Goal: Transaction & Acquisition: Purchase product/service

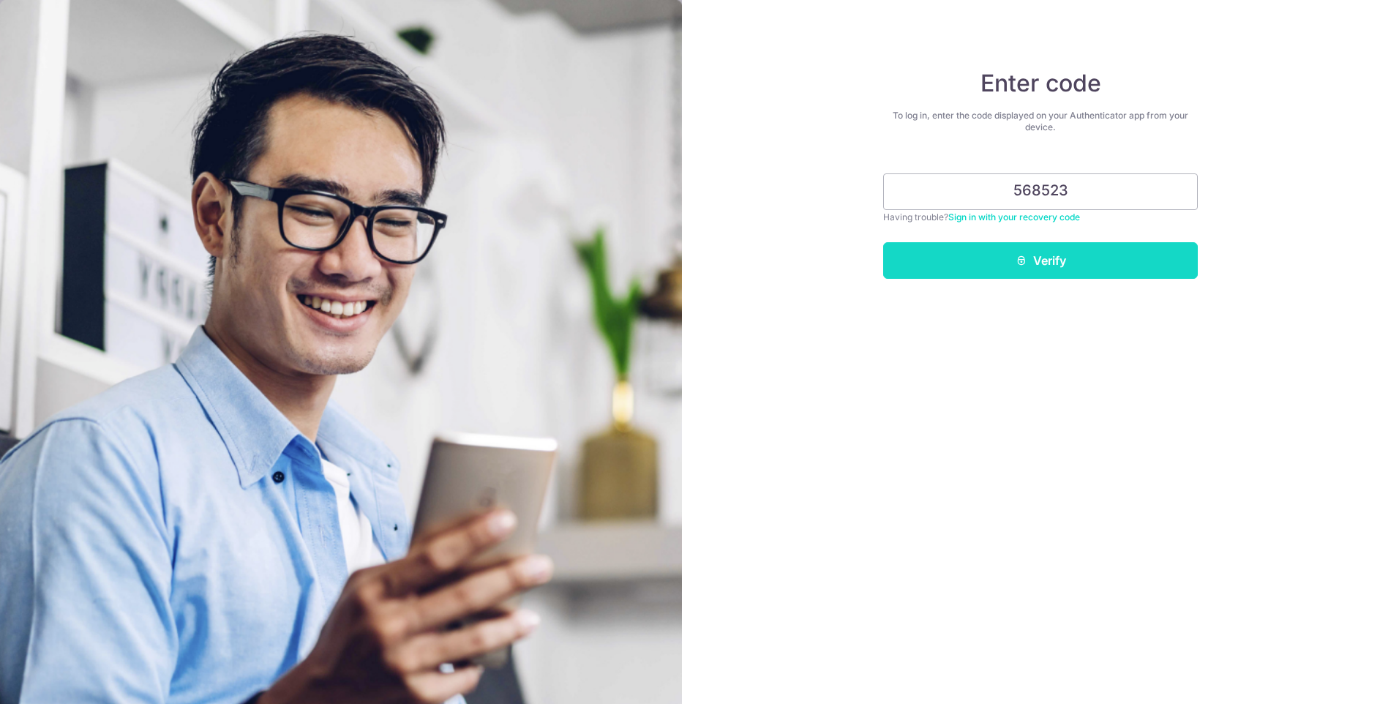
type input "568523"
click at [1138, 268] on button "Verify" at bounding box center [1040, 260] width 315 height 37
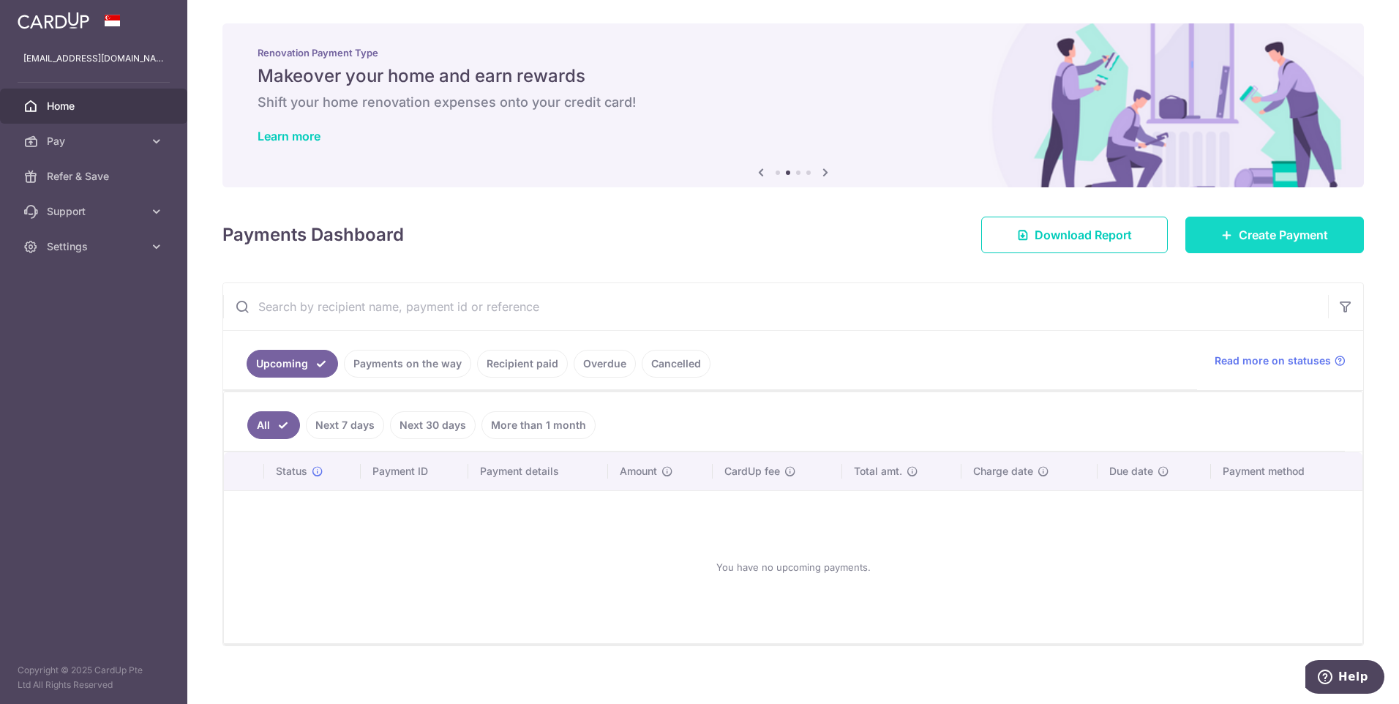
click at [1284, 247] on link "Create Payment" at bounding box center [1274, 235] width 178 height 37
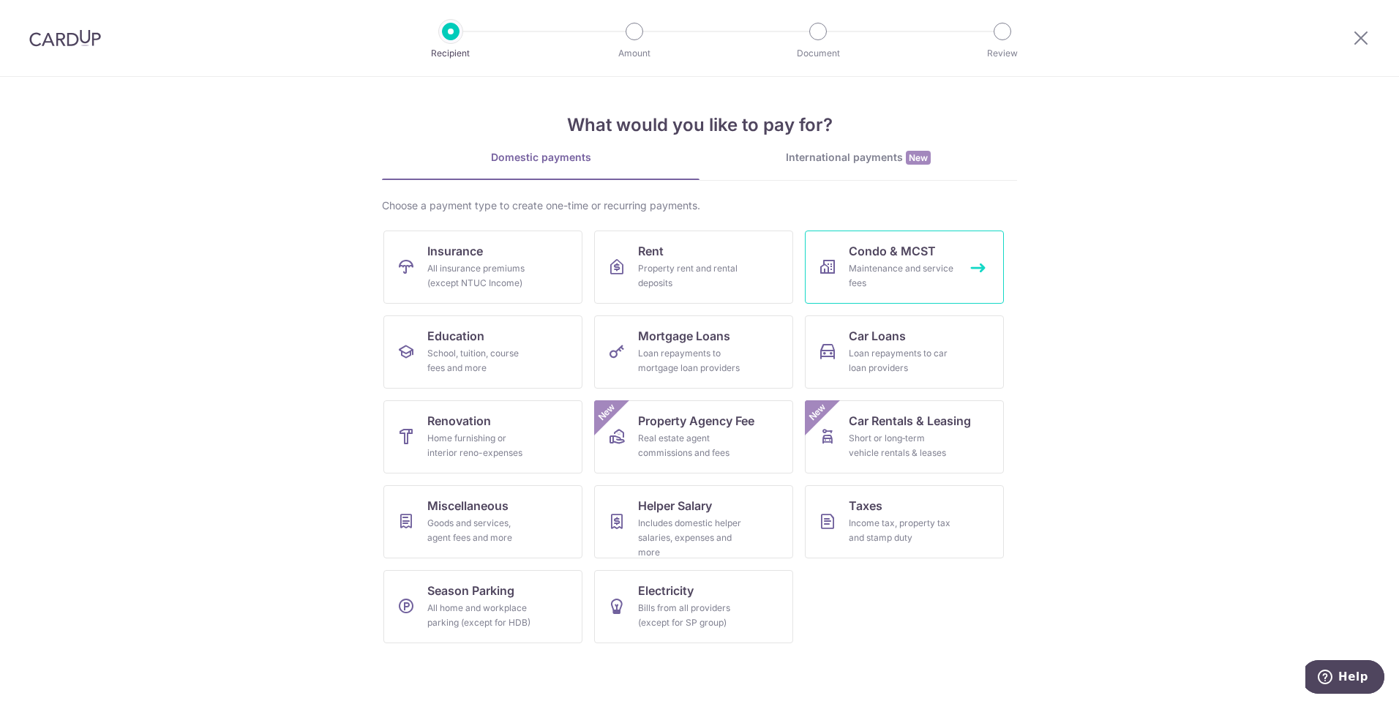
click at [891, 274] on div "Maintenance and service fees" at bounding box center [901, 275] width 105 height 29
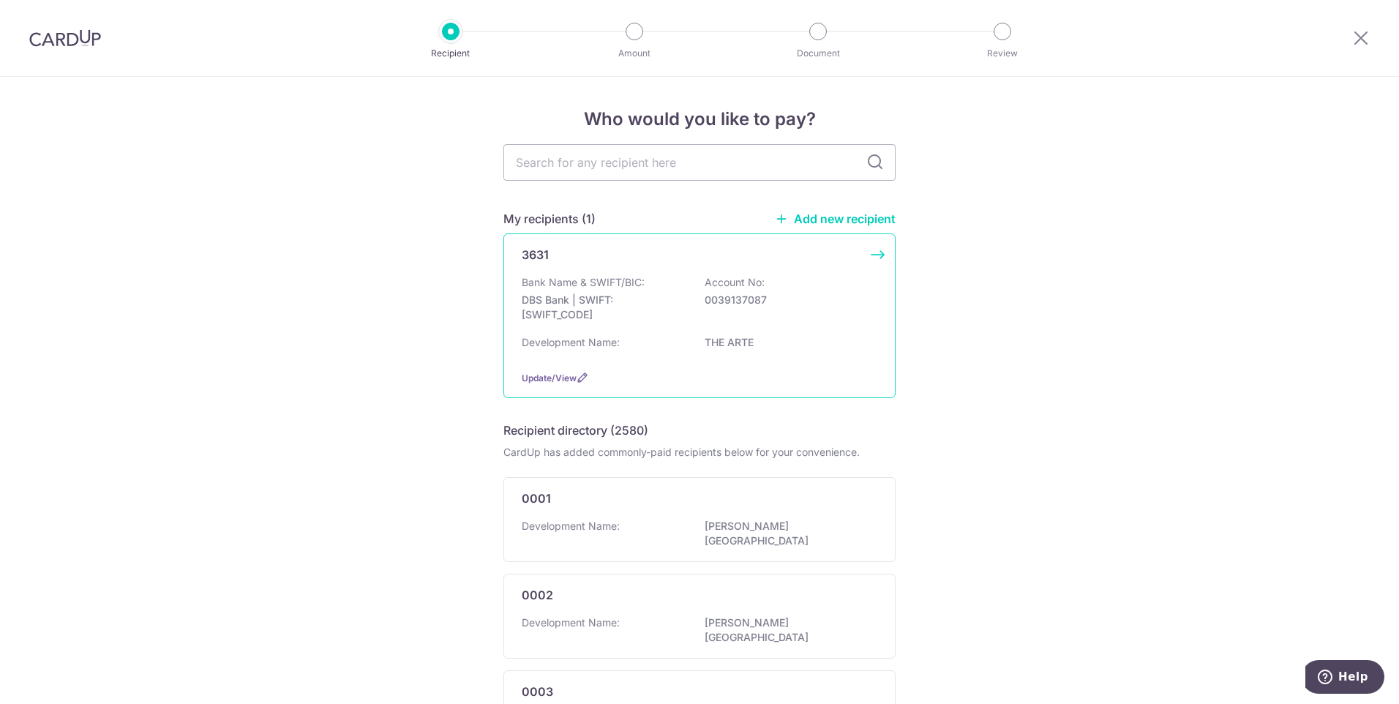
click at [672, 277] on div "Bank Name & SWIFT/BIC: DBS Bank | SWIFT: DBSSSGSGXXX Account No: 0039137087" at bounding box center [700, 302] width 356 height 54
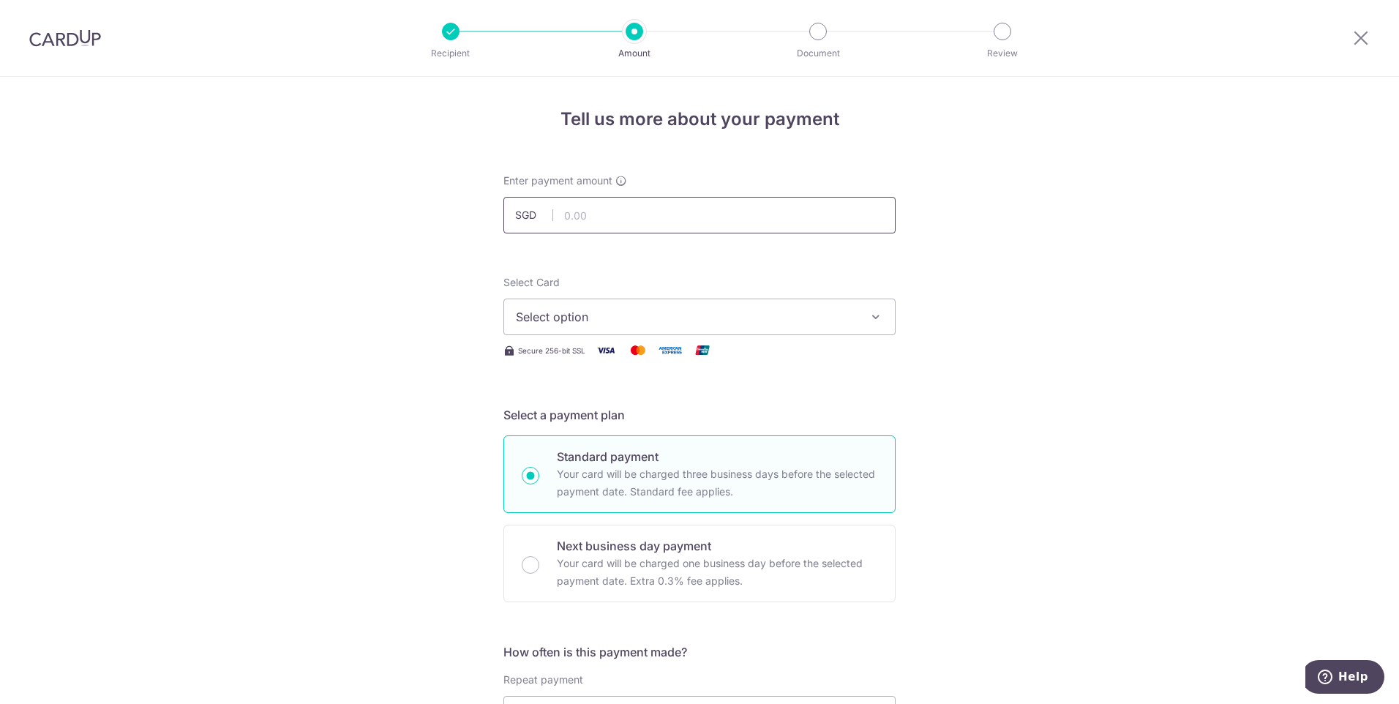
click at [663, 210] on input "text" at bounding box center [699, 215] width 392 height 37
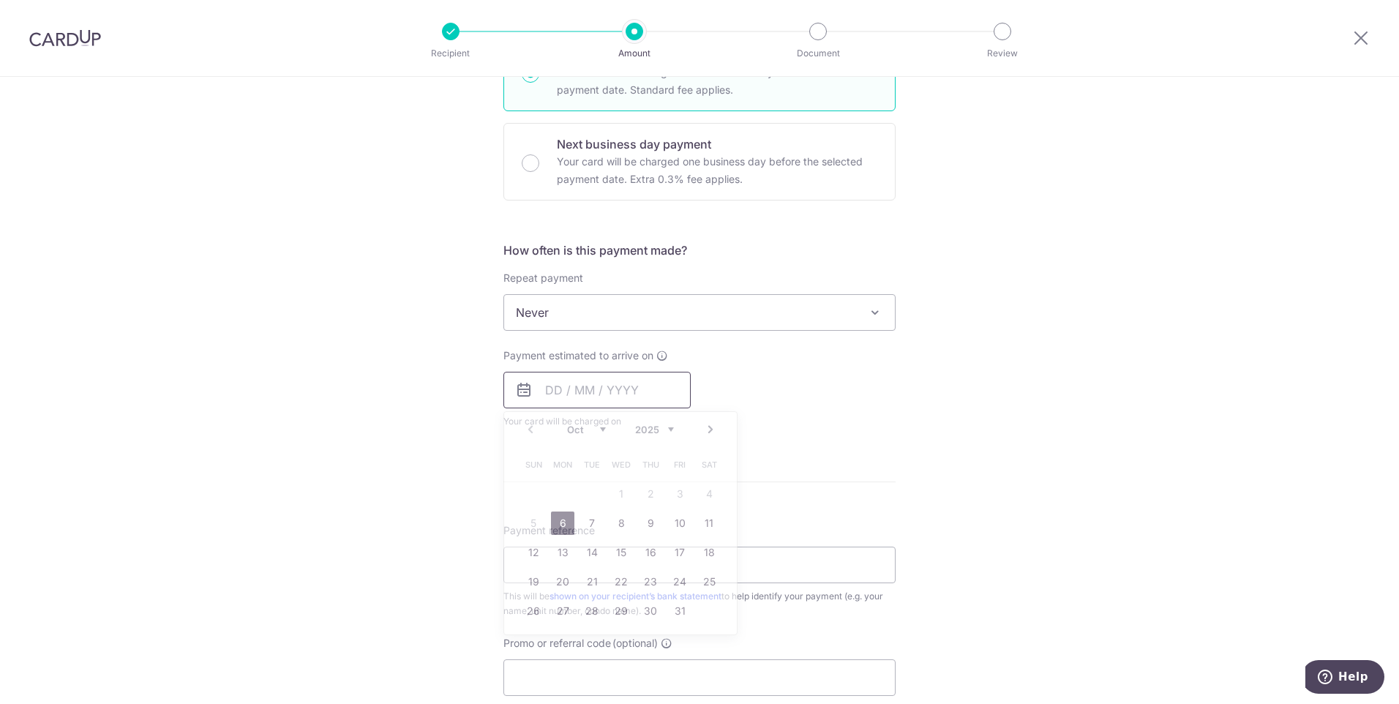
type input "1,661.16"
click at [558, 523] on link "6" at bounding box center [562, 522] width 23 height 23
type input "06/10/2025"
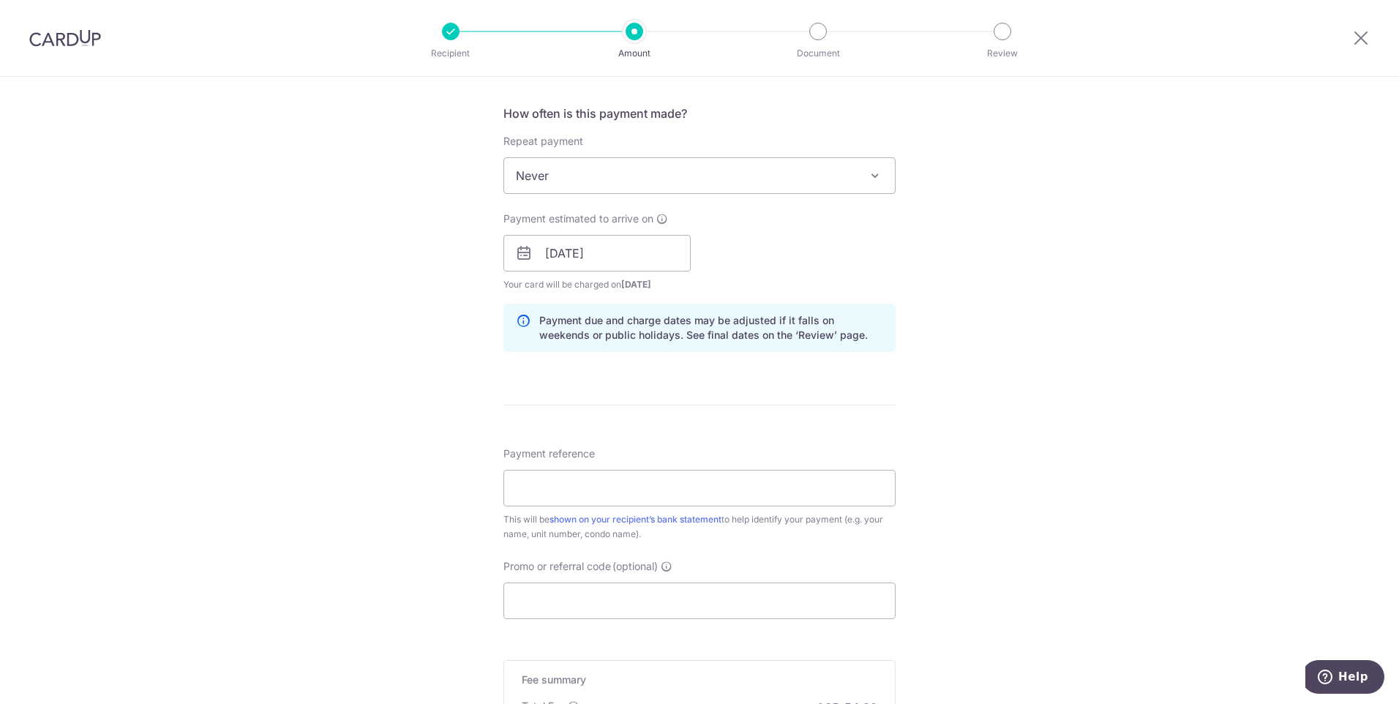
scroll to position [548, 0]
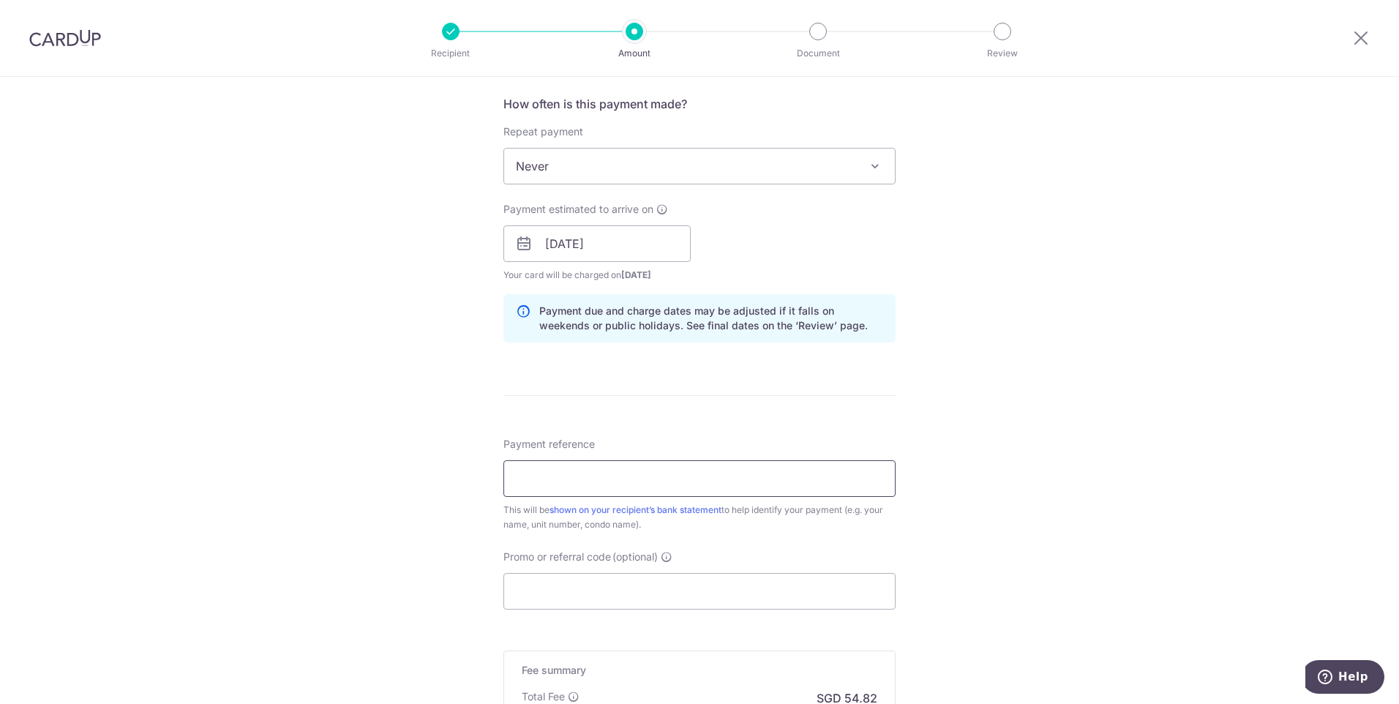
click at [770, 481] on input "Payment reference" at bounding box center [699, 478] width 392 height 37
type input "Justin Chiah The Arte 23 09-10"
click at [795, 593] on input "Promo or referral code (optional)" at bounding box center [699, 591] width 392 height 37
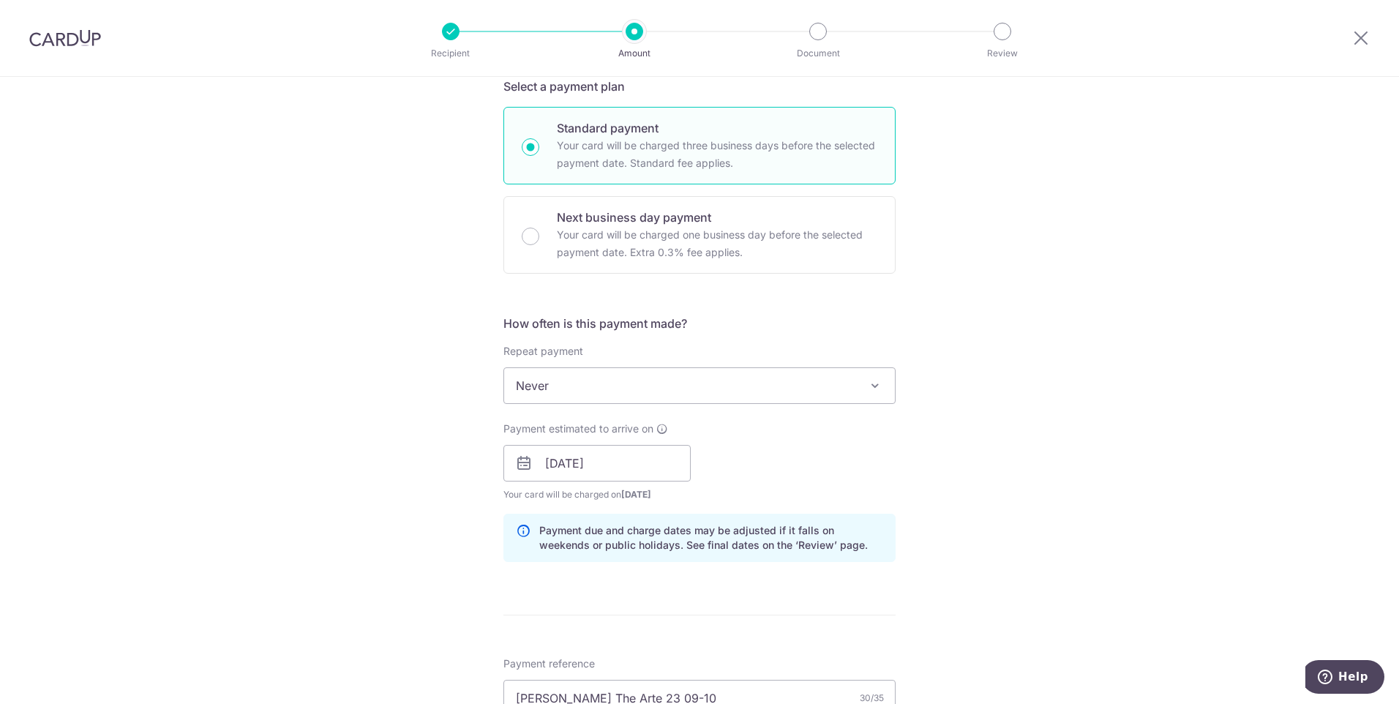
scroll to position [0, 0]
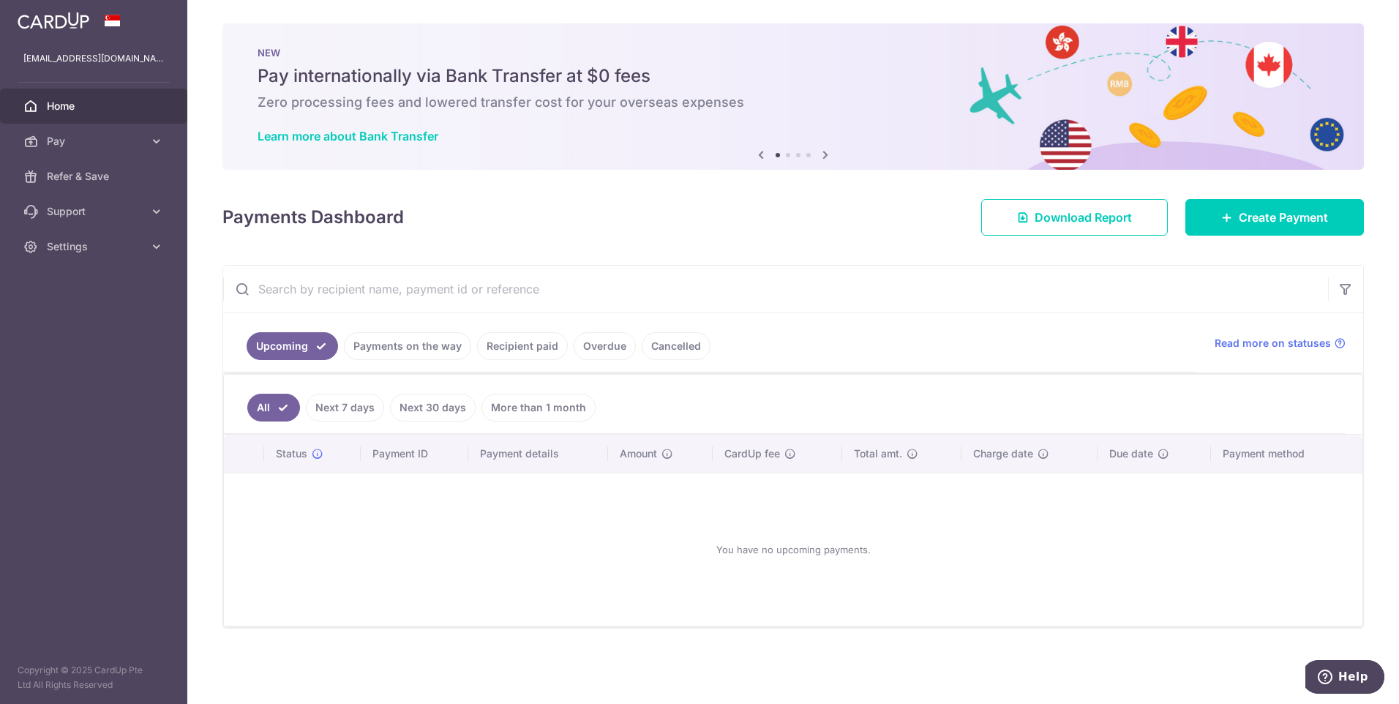
click at [822, 157] on icon at bounding box center [825, 155] width 18 height 18
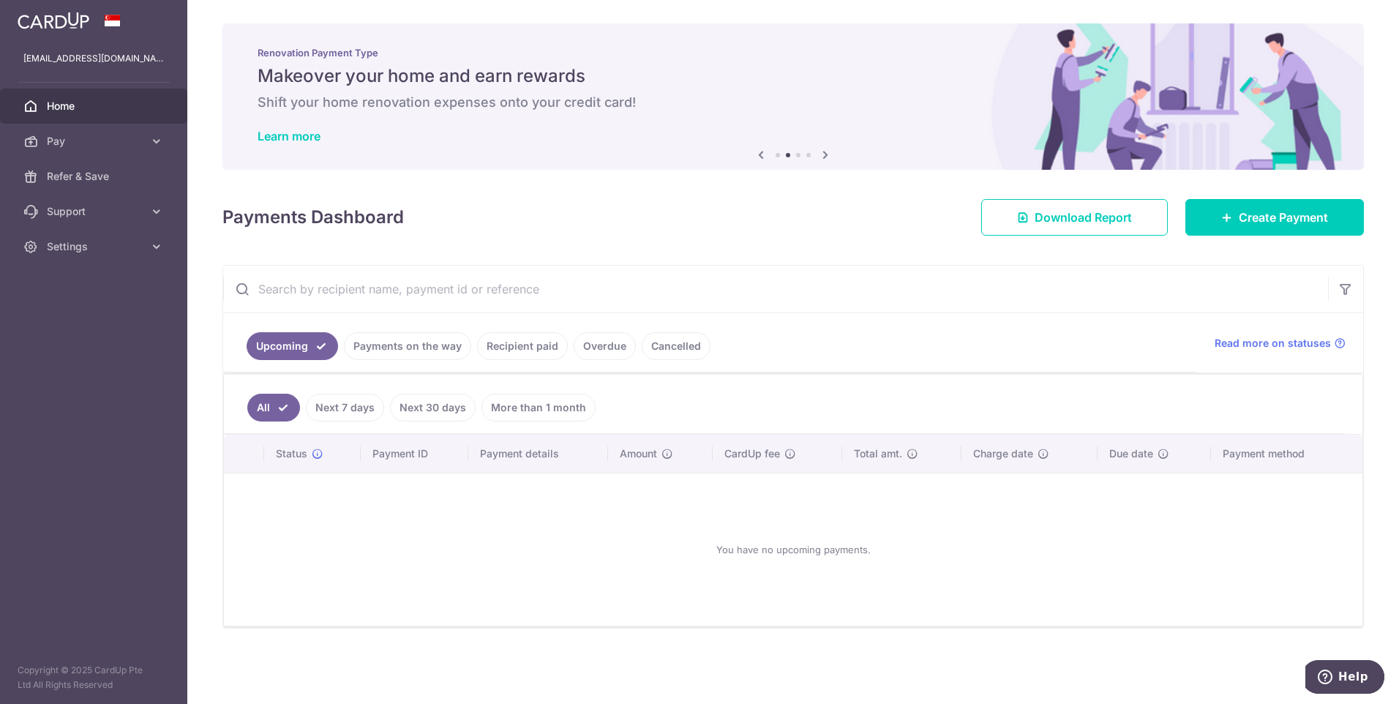
click at [822, 157] on icon at bounding box center [825, 155] width 18 height 18
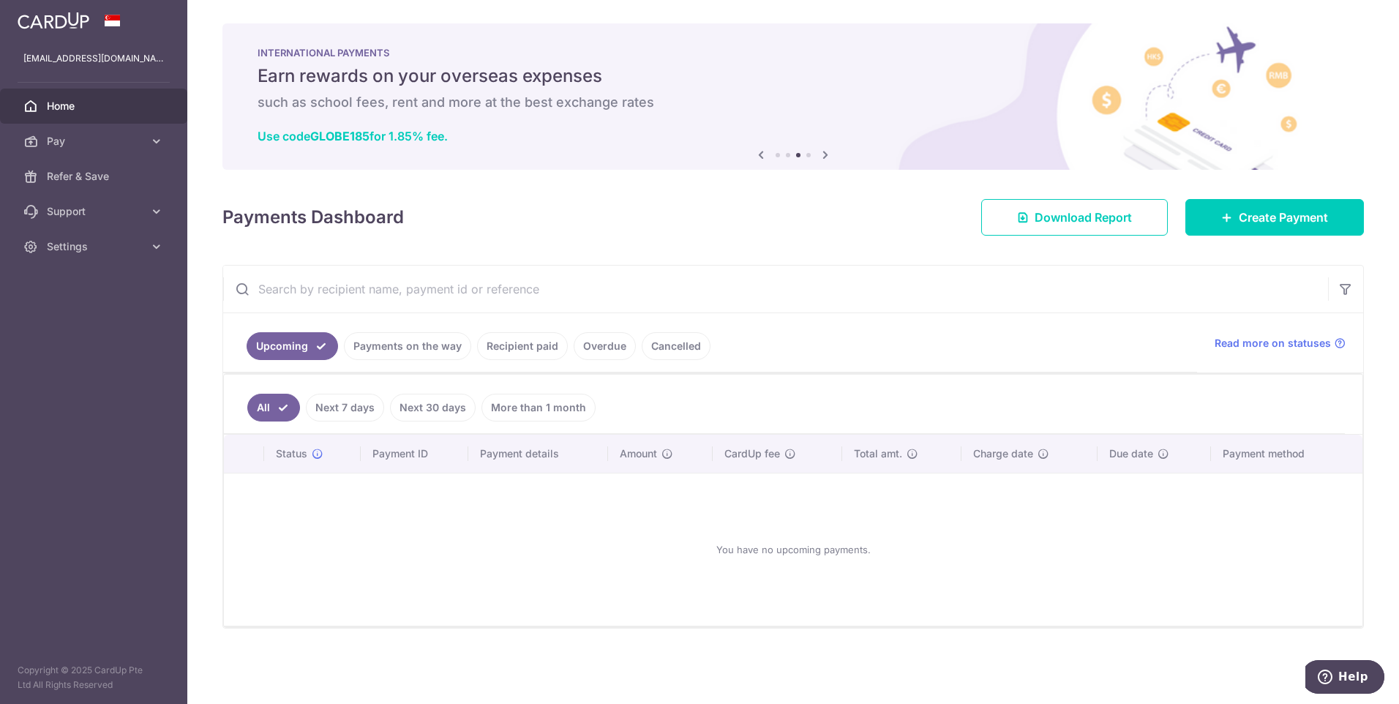
click at [822, 157] on icon at bounding box center [825, 155] width 18 height 18
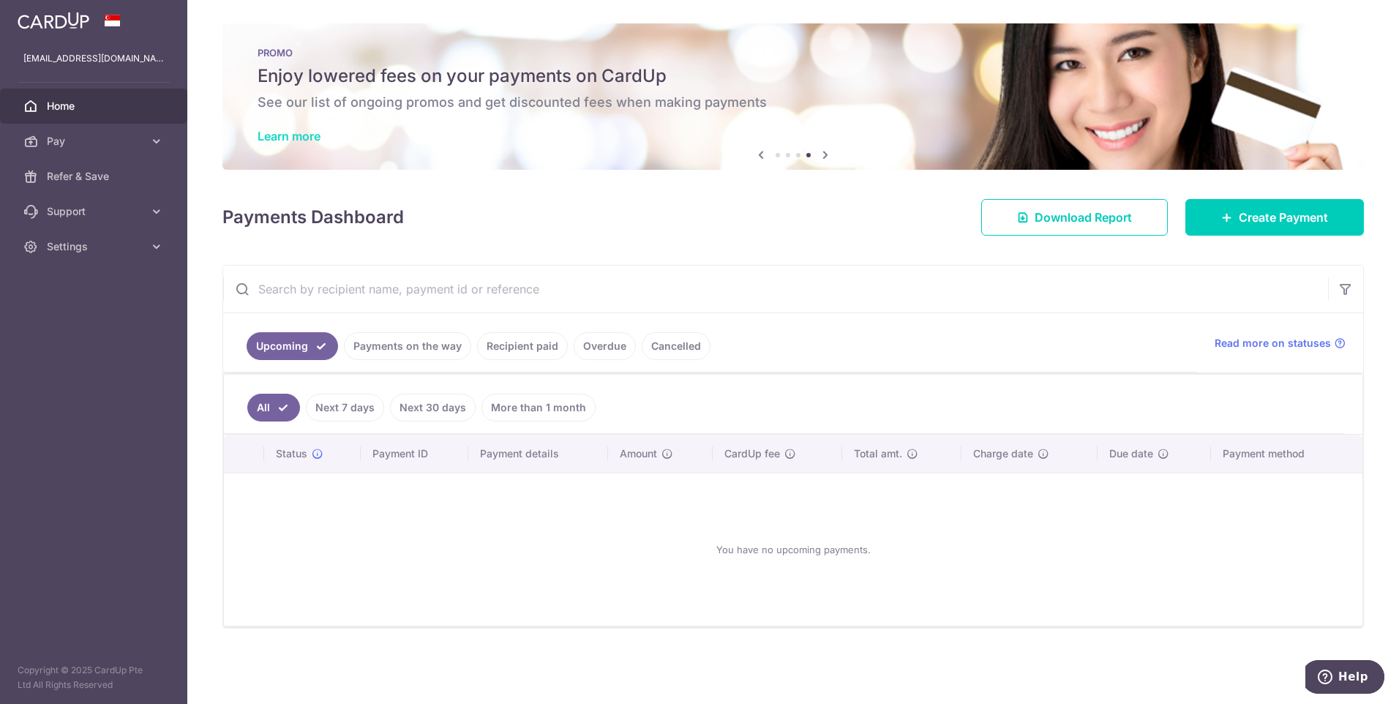
click at [304, 131] on link "Learn more" at bounding box center [288, 136] width 63 height 15
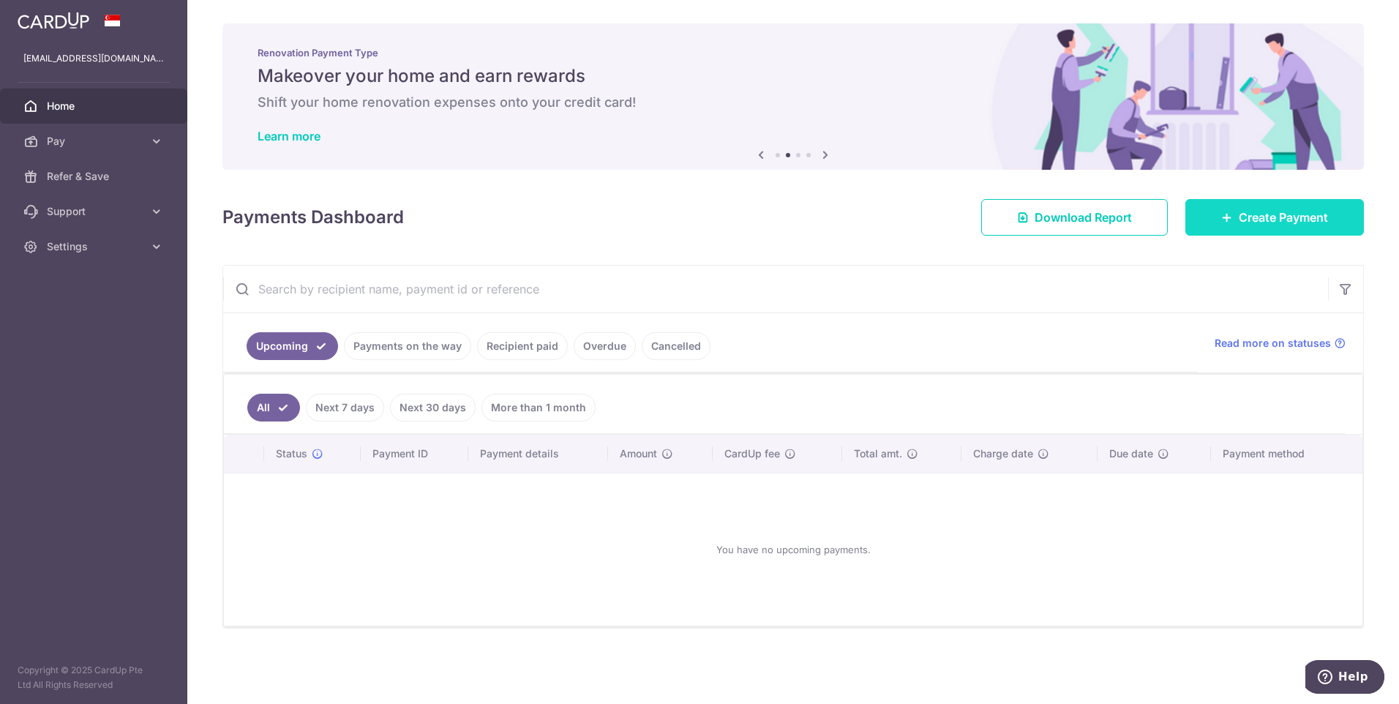
click at [1238, 214] on span "Create Payment" at bounding box center [1282, 217] width 89 height 18
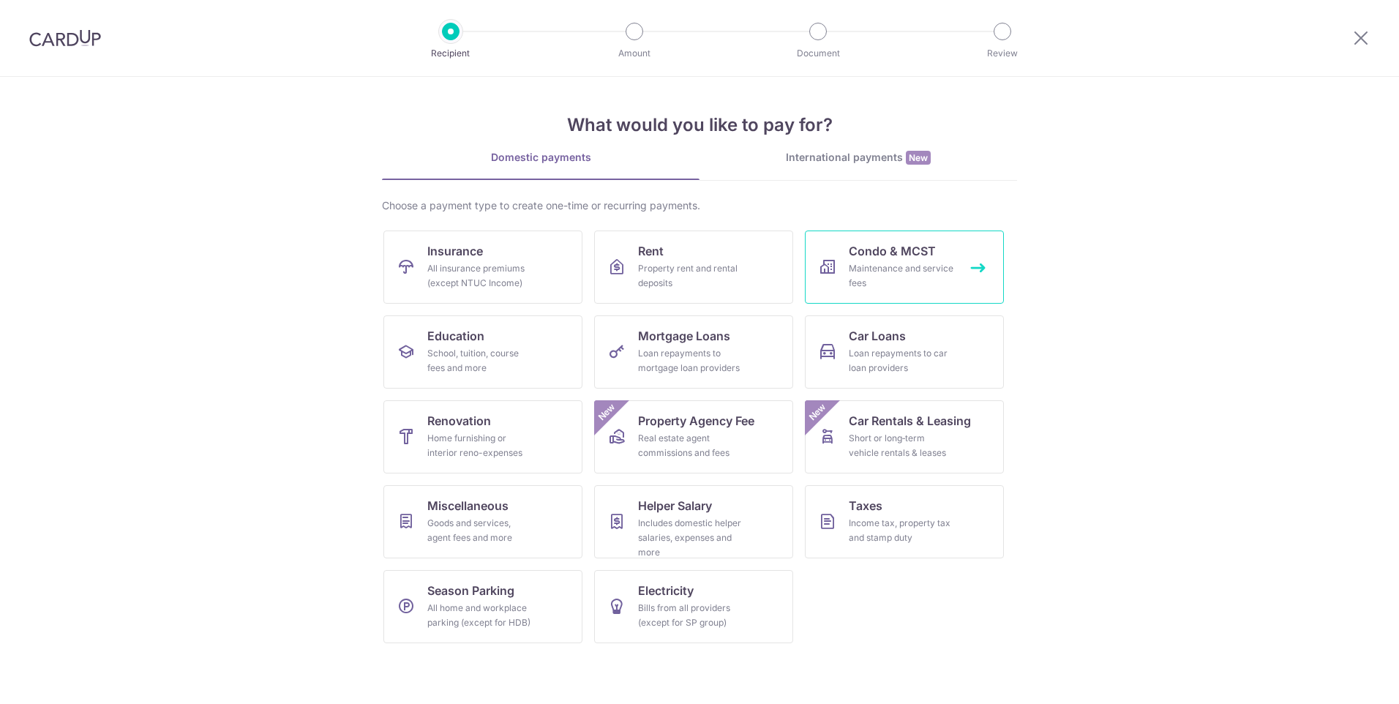
click at [904, 260] on link "Condo & MCST Maintenance and service fees" at bounding box center [904, 266] width 199 height 73
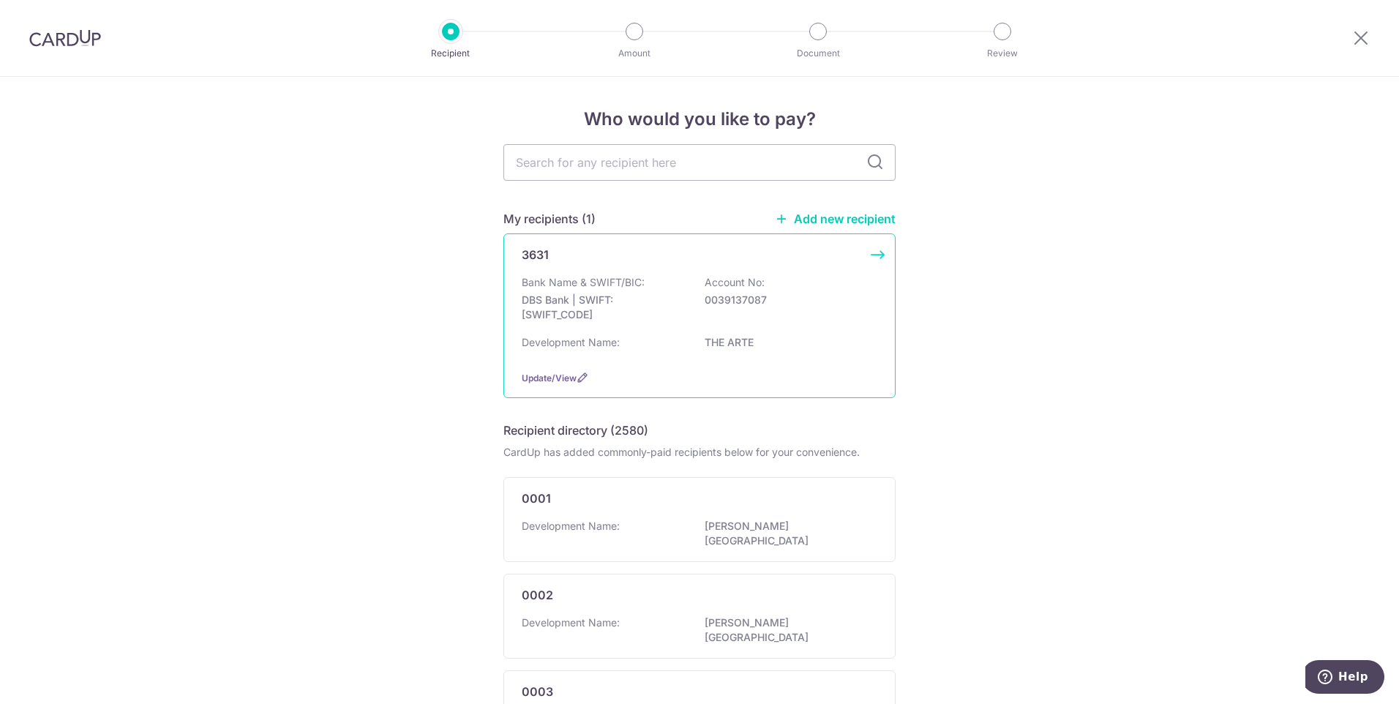
click at [663, 340] on div "Development Name: THE ARTE" at bounding box center [700, 346] width 356 height 23
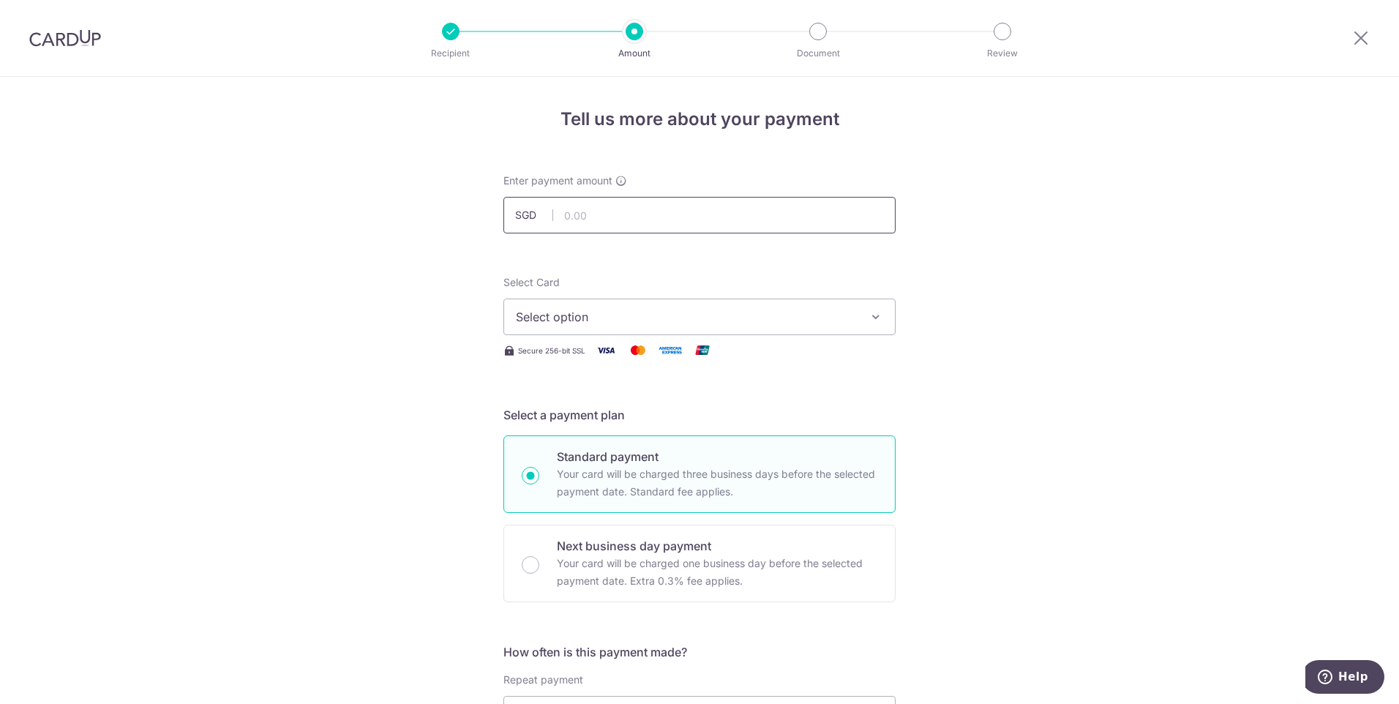
click at [679, 217] on input "text" at bounding box center [699, 215] width 392 height 37
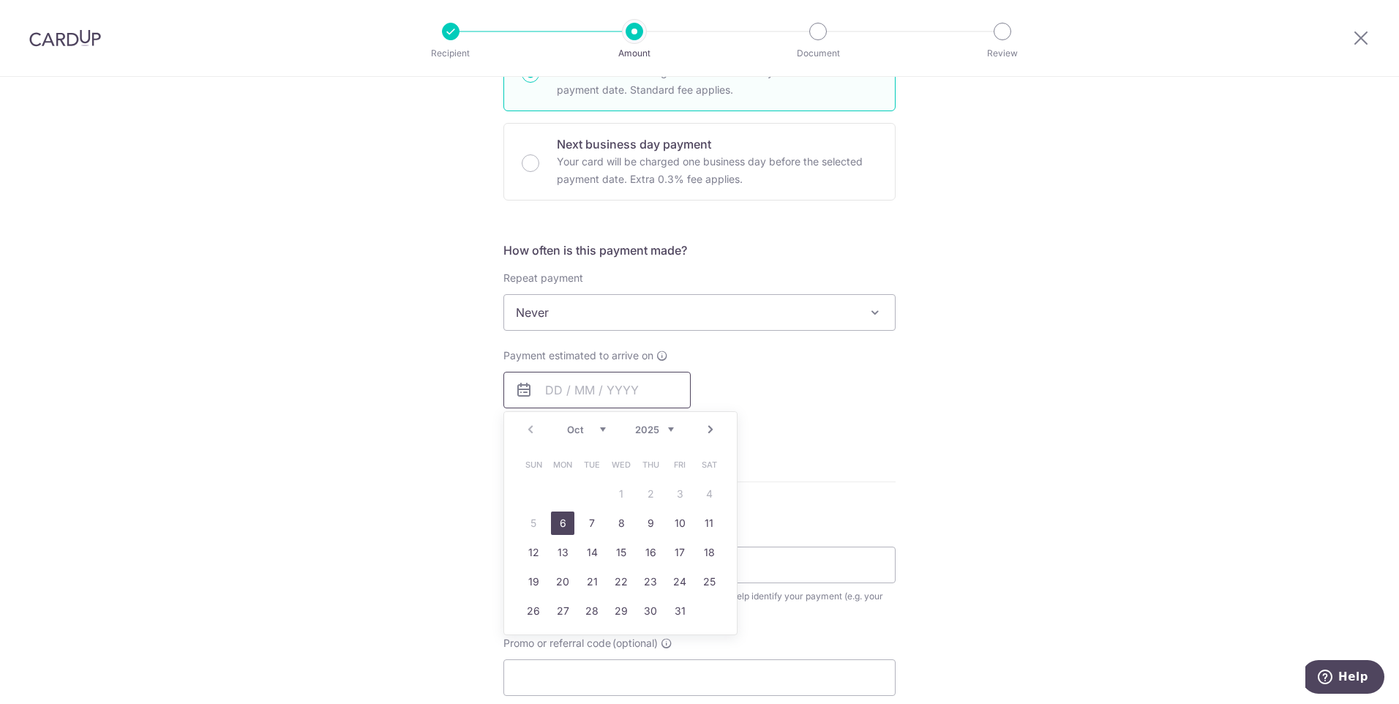
type input "1,661.16"
click at [564, 527] on link "6" at bounding box center [562, 522] width 23 height 23
type input "06/10/2025"
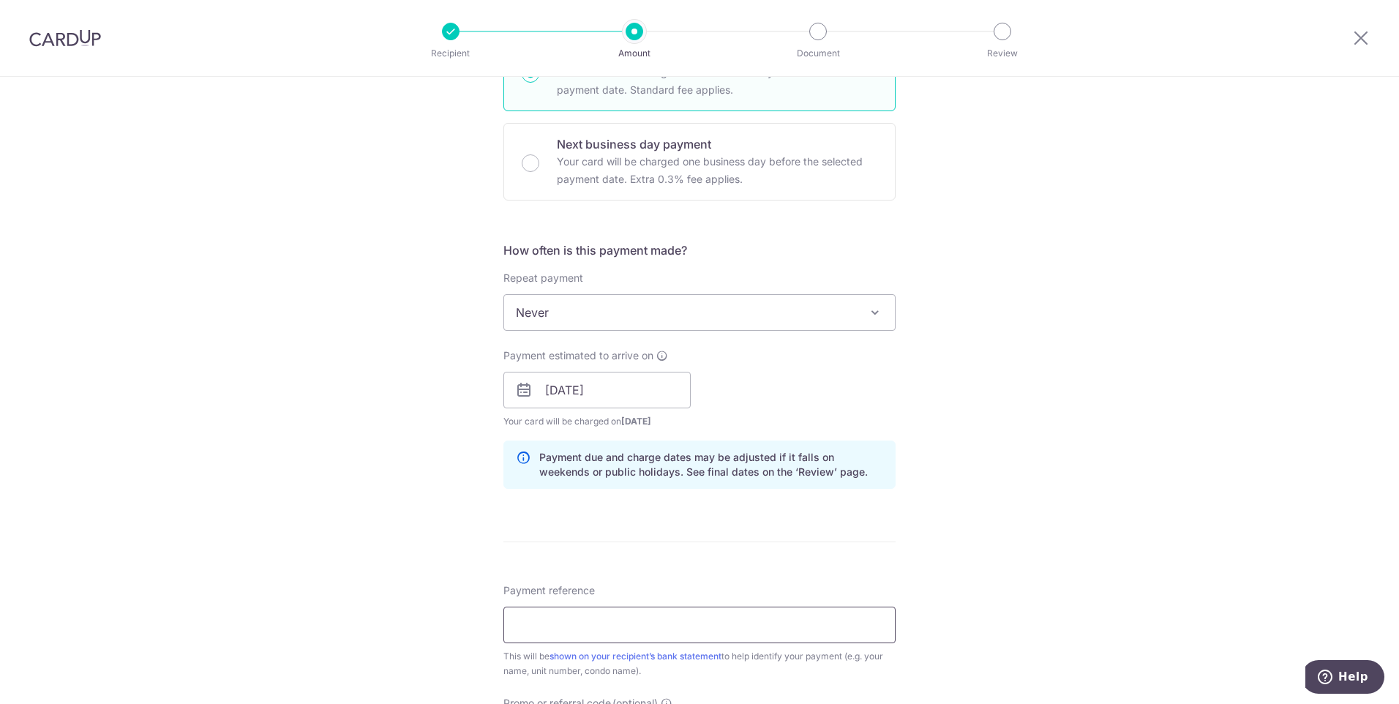
click at [644, 625] on input "Payment reference" at bounding box center [699, 624] width 392 height 37
drag, startPoint x: 728, startPoint y: 626, endPoint x: 698, endPoint y: 628, distance: 30.0
click at [698, 628] on input "THE ARTE MCST3631 230910/102025" at bounding box center [699, 624] width 392 height 37
click at [1070, 621] on div "Tell us more about your payment Enter payment amount SGD 1,661.16 1661.16 Selec…" at bounding box center [699, 366] width 1399 height 1383
click at [682, 625] on input "THE ARTE MCST3631 230910/102025" at bounding box center [699, 624] width 392 height 37
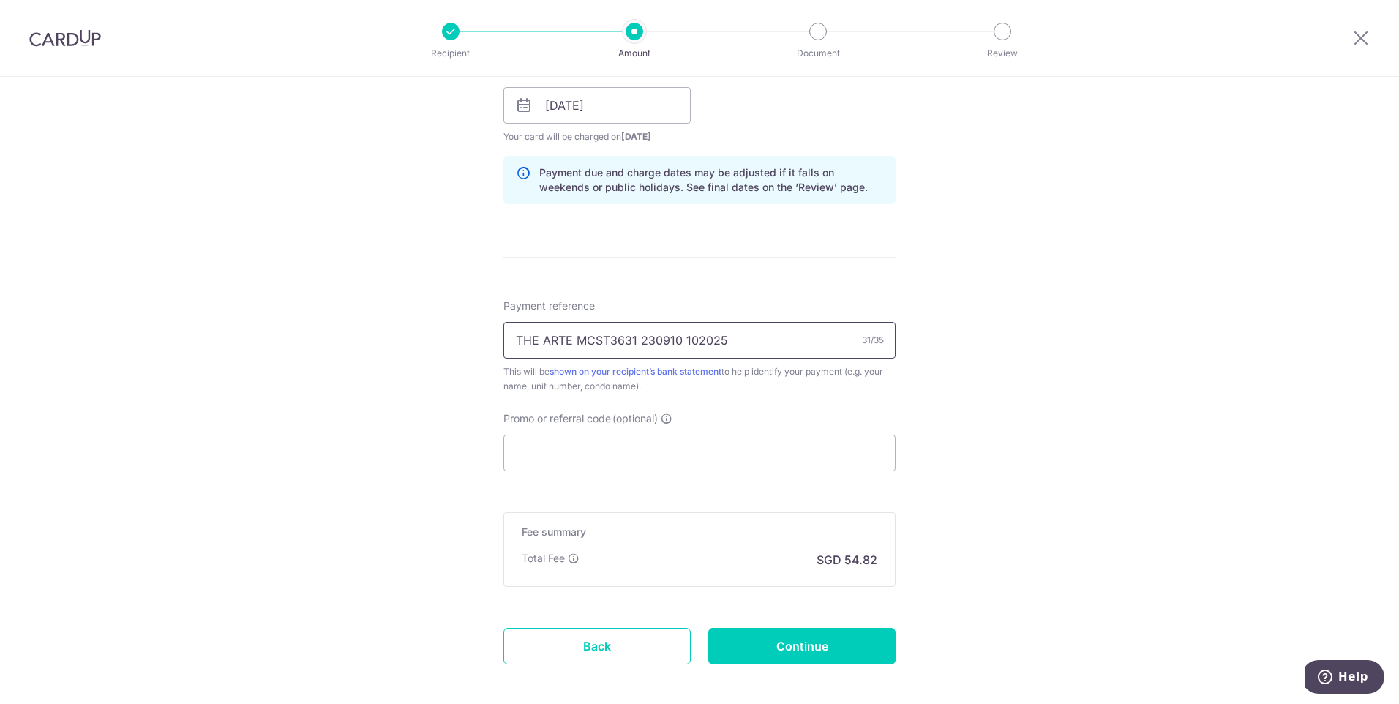
scroll to position [694, 0]
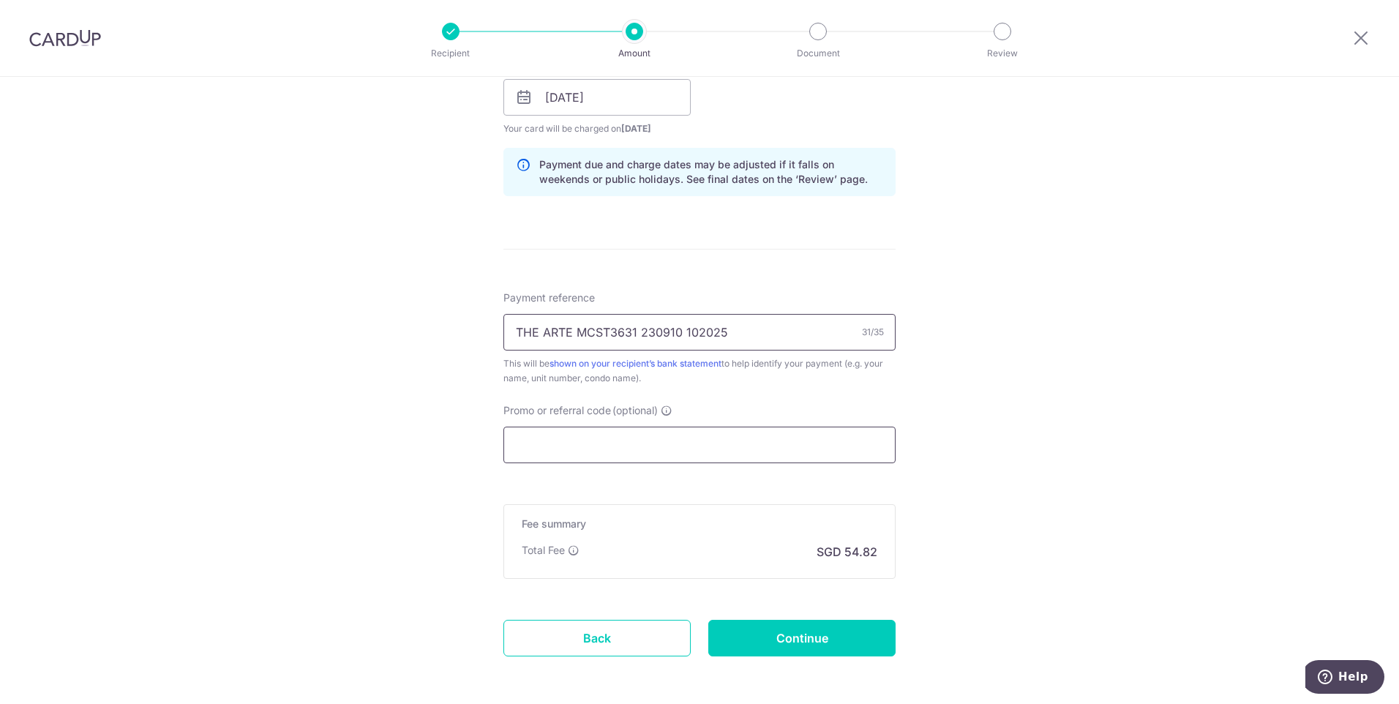
type input "THE ARTE MCST3631 230910 102025"
click at [791, 453] on input "Promo or referral code (optional)" at bounding box center [699, 444] width 392 height 37
paste input "OFF225"
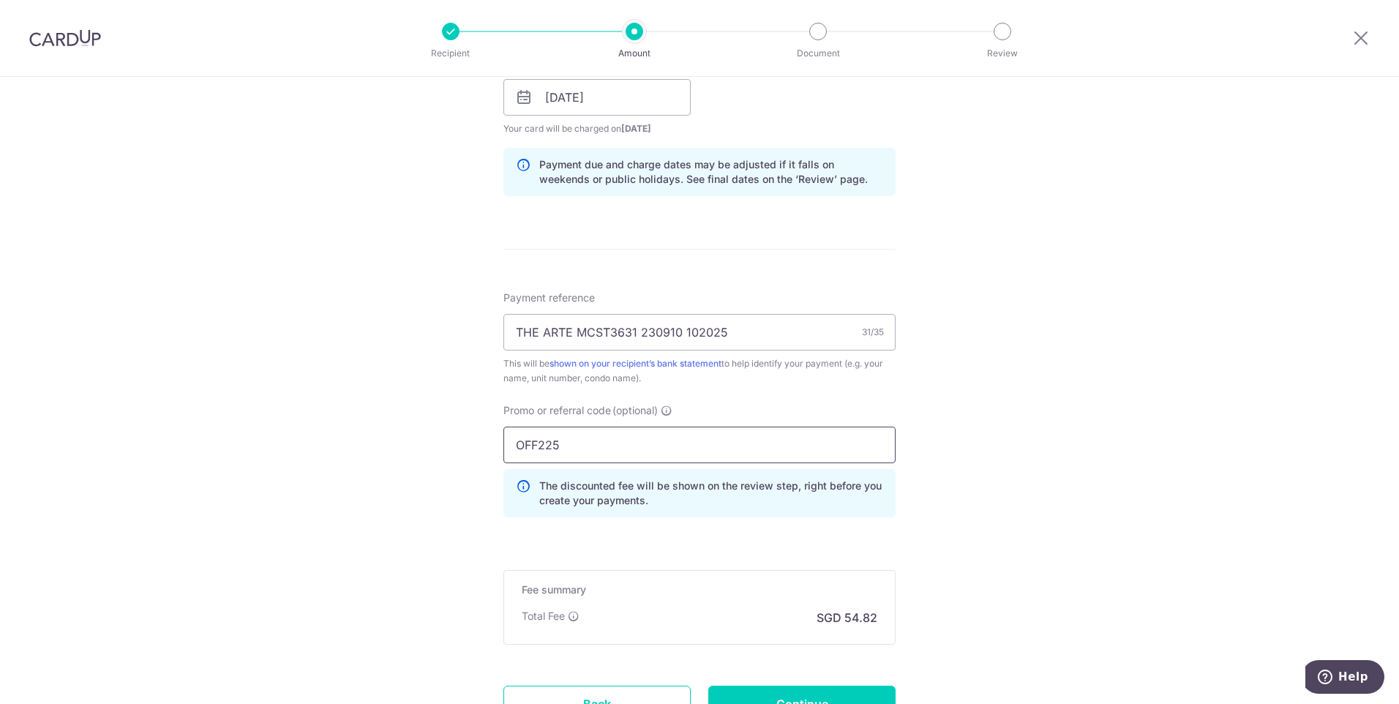
type input "OFF225"
click at [1026, 532] on div "Tell us more about your payment Enter payment amount SGD 1,661.16 1661.16 Selec…" at bounding box center [699, 107] width 1399 height 1449
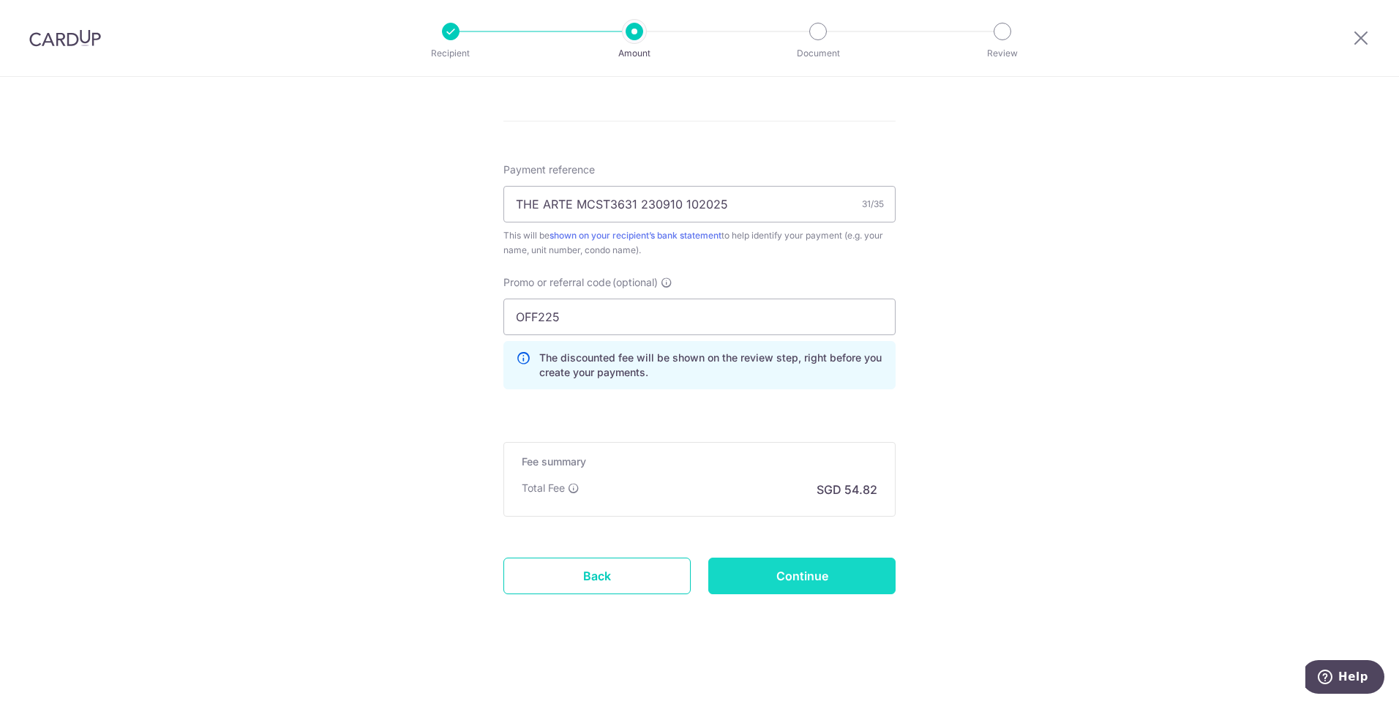
click at [823, 584] on input "Continue" at bounding box center [801, 575] width 187 height 37
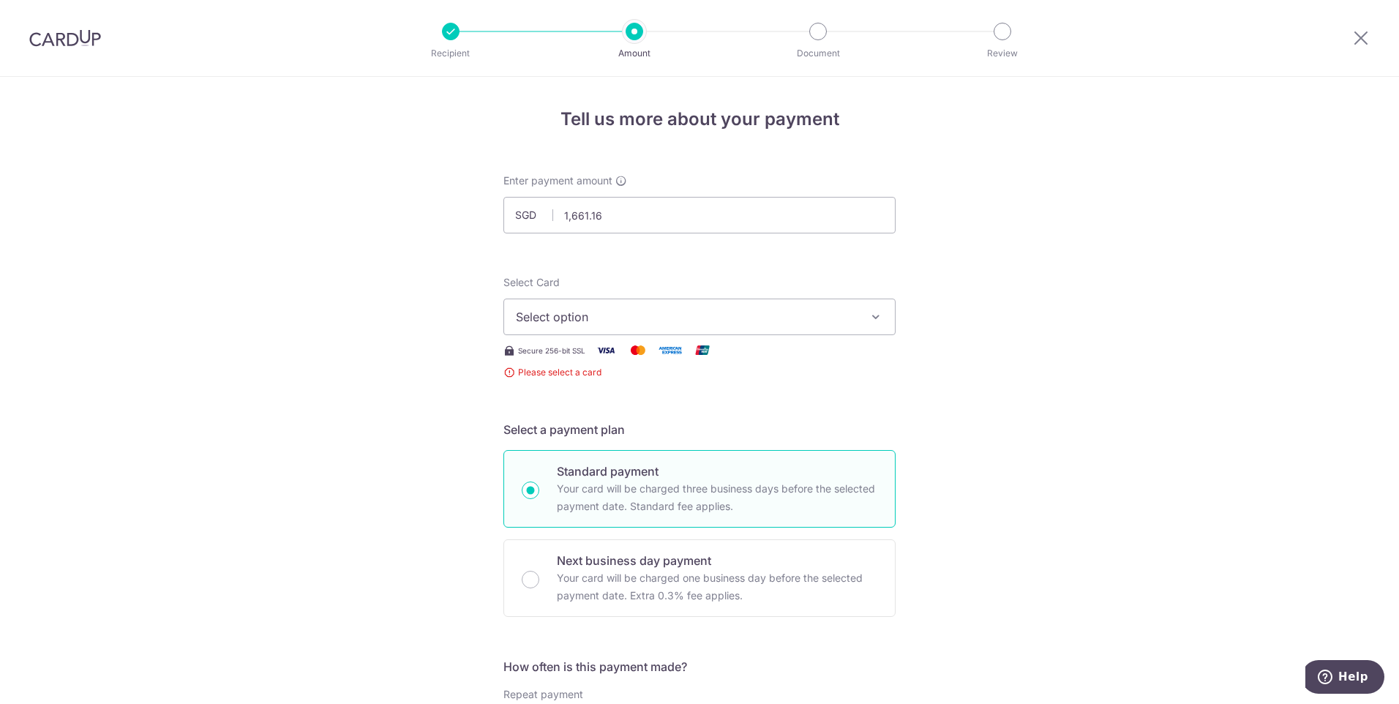
click at [691, 309] on span "Select option" at bounding box center [686, 317] width 341 height 18
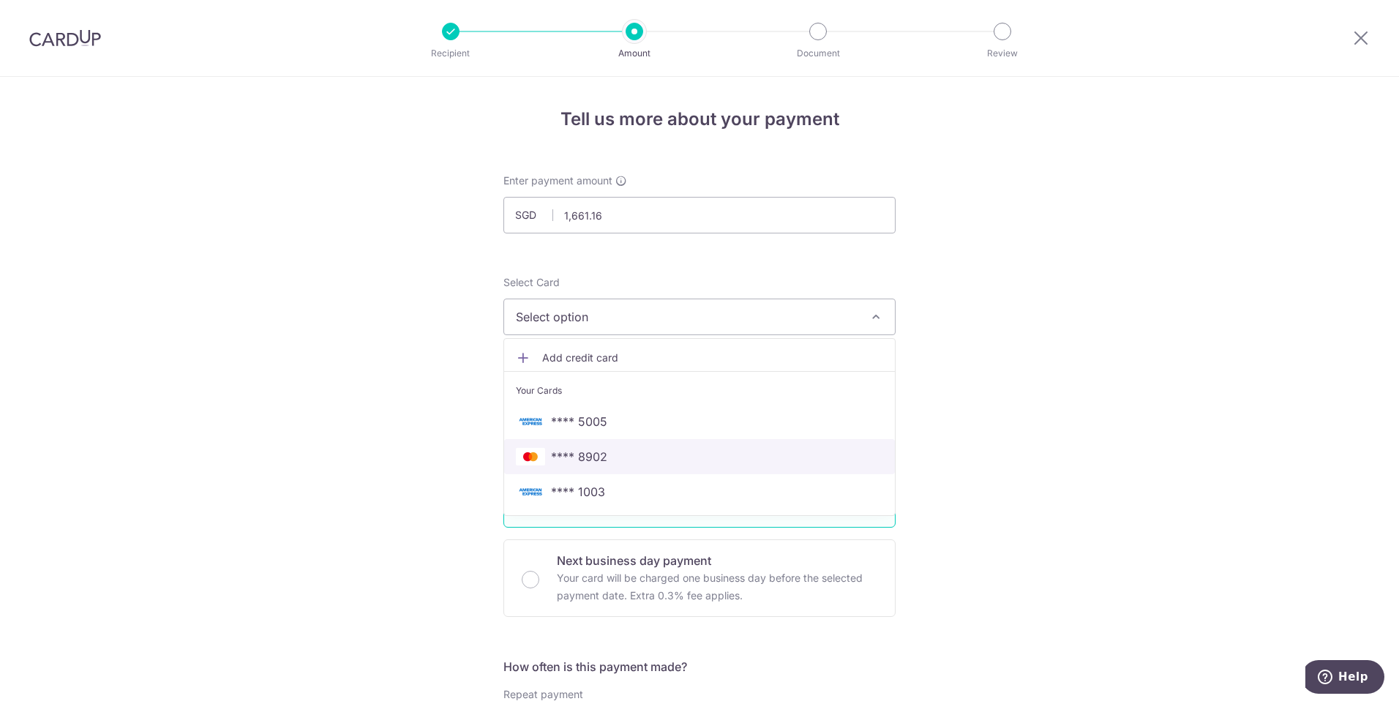
click at [622, 464] on span "**** 8902" at bounding box center [699, 457] width 367 height 18
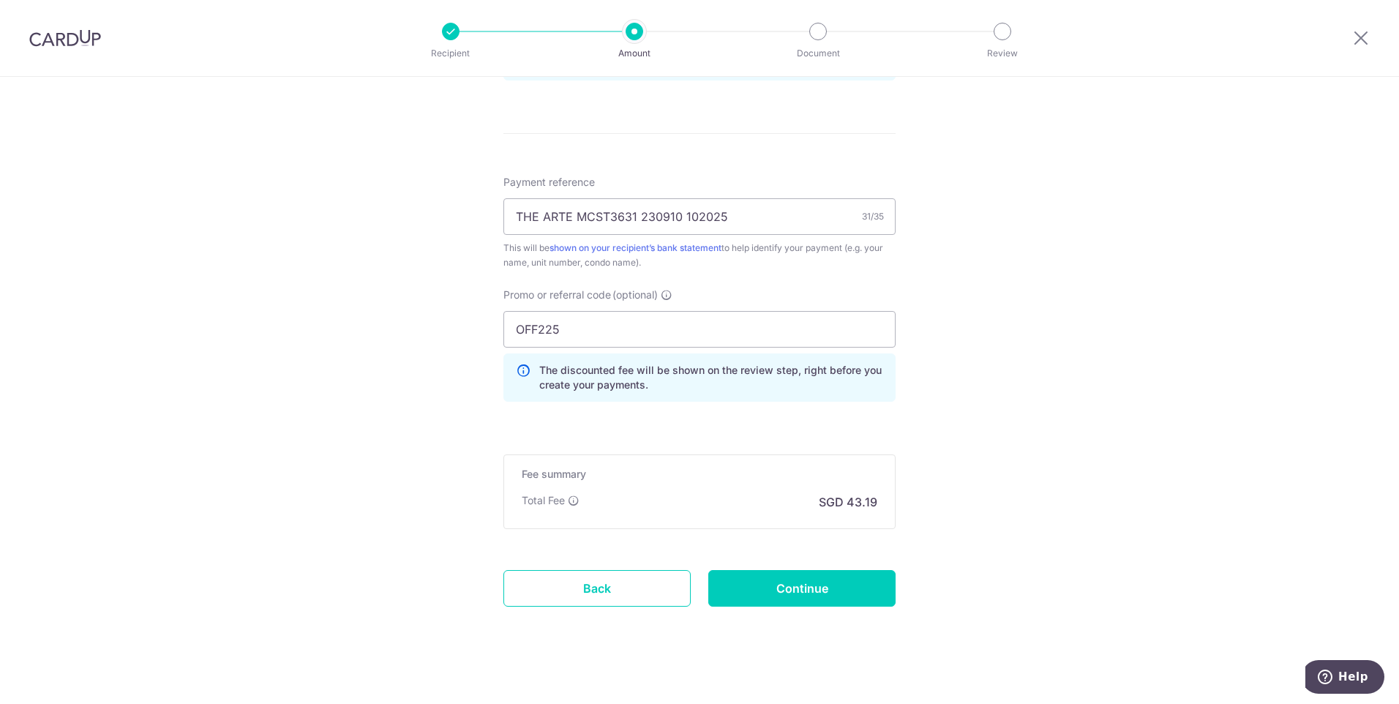
scroll to position [822, 0]
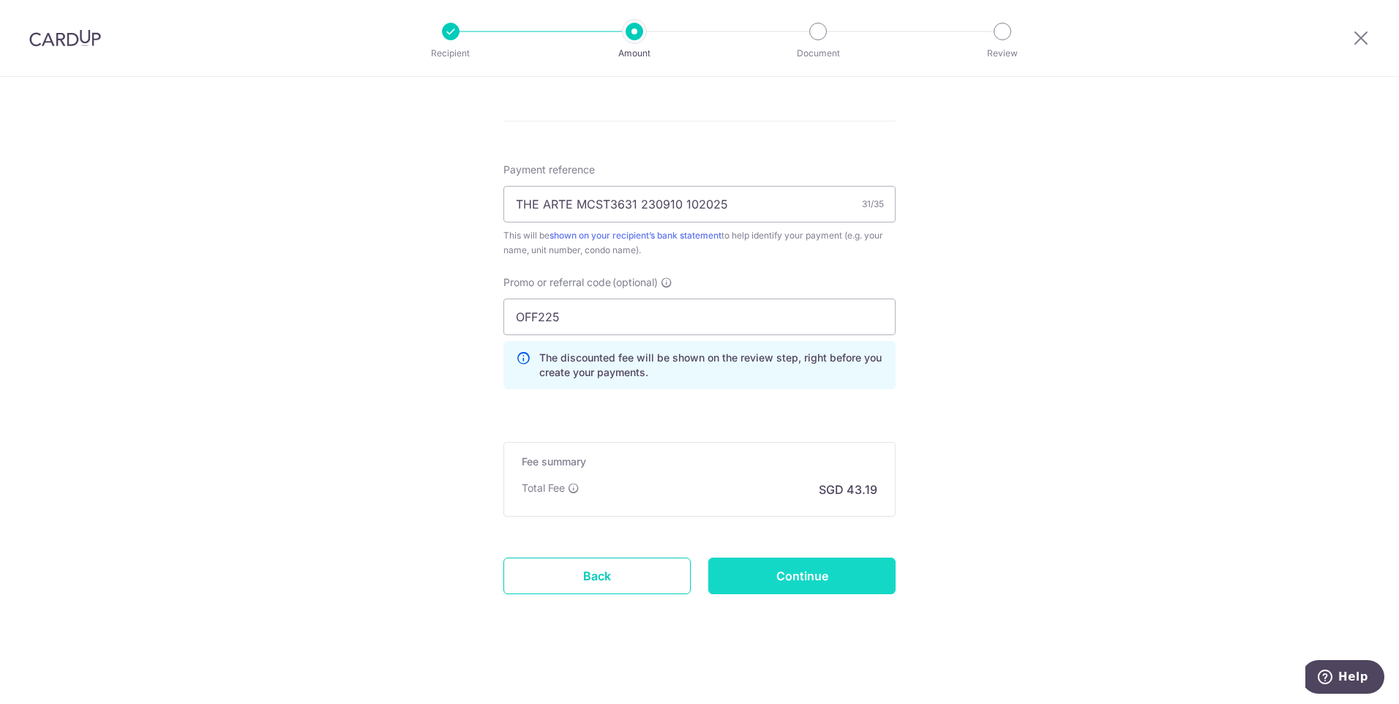
click at [813, 566] on input "Continue" at bounding box center [801, 575] width 187 height 37
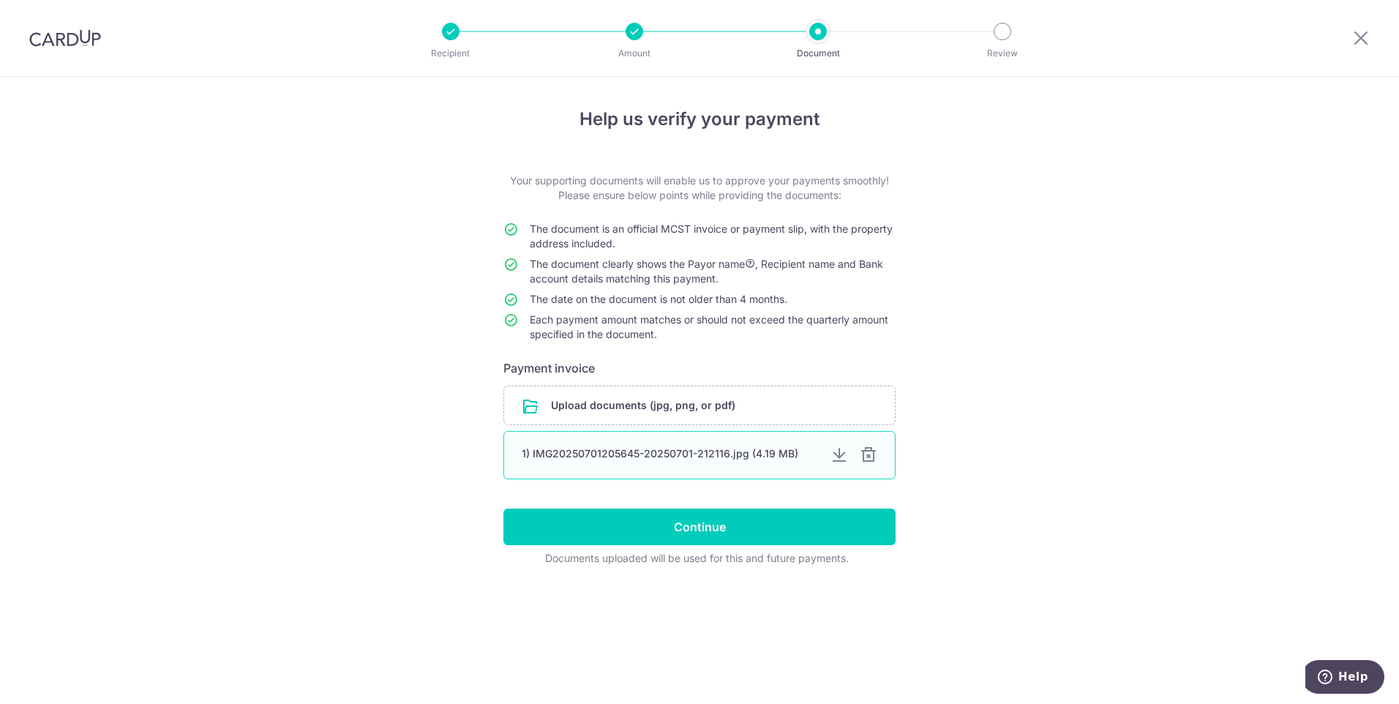
click at [865, 455] on div at bounding box center [869, 455] width 18 height 18
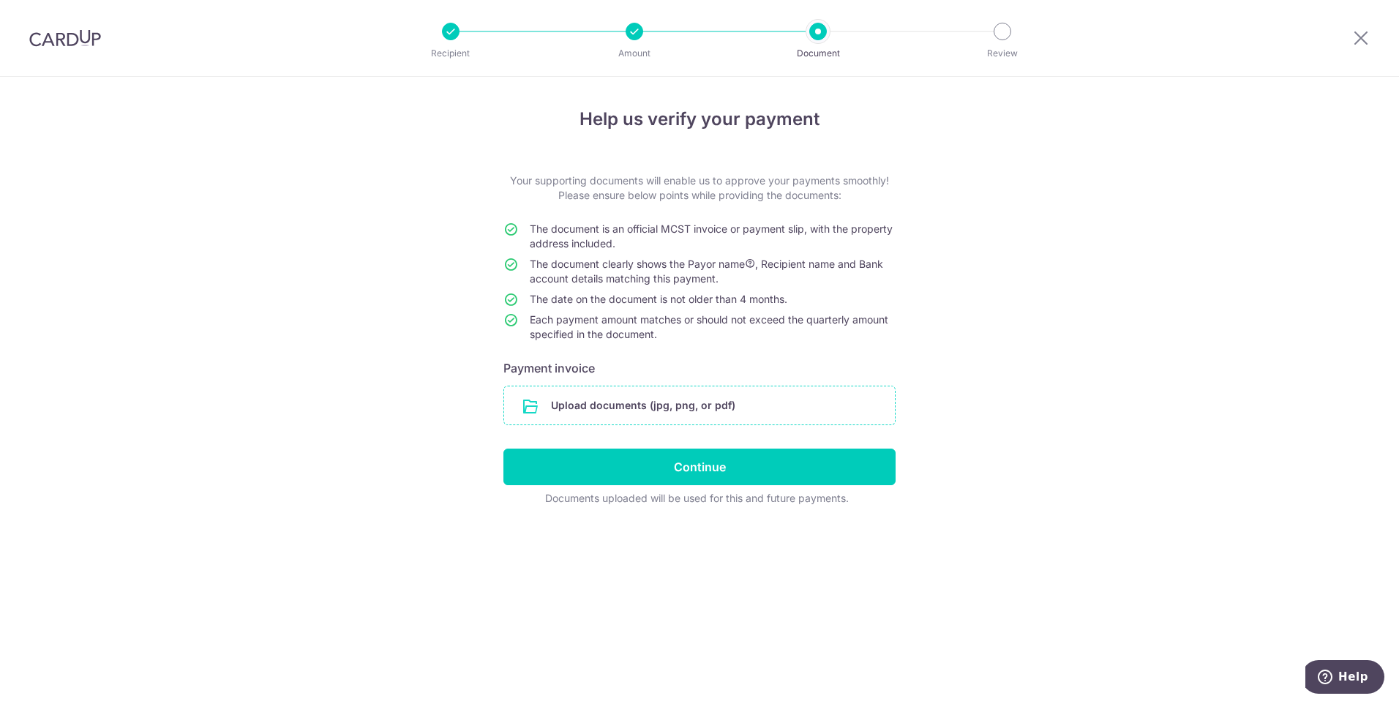
click at [745, 402] on input "file" at bounding box center [699, 405] width 391 height 38
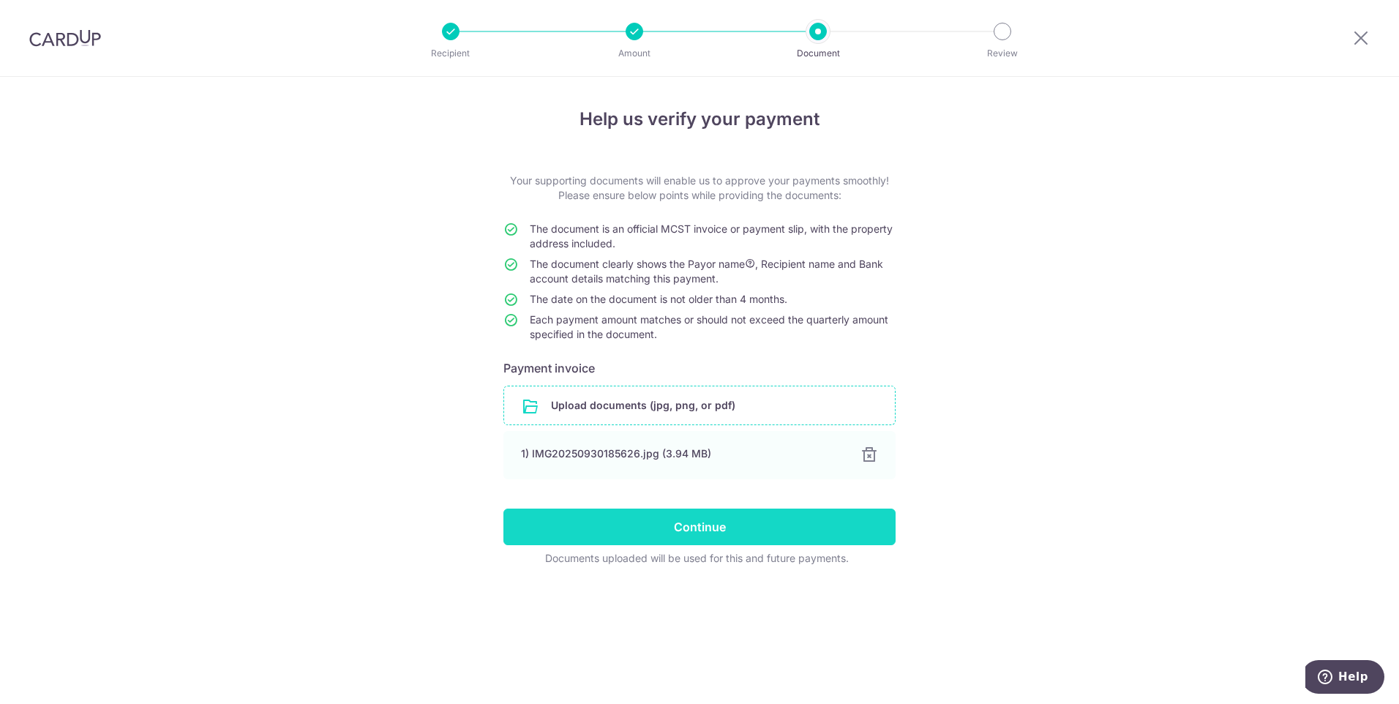
click at [860, 519] on input "Continue" at bounding box center [699, 526] width 392 height 37
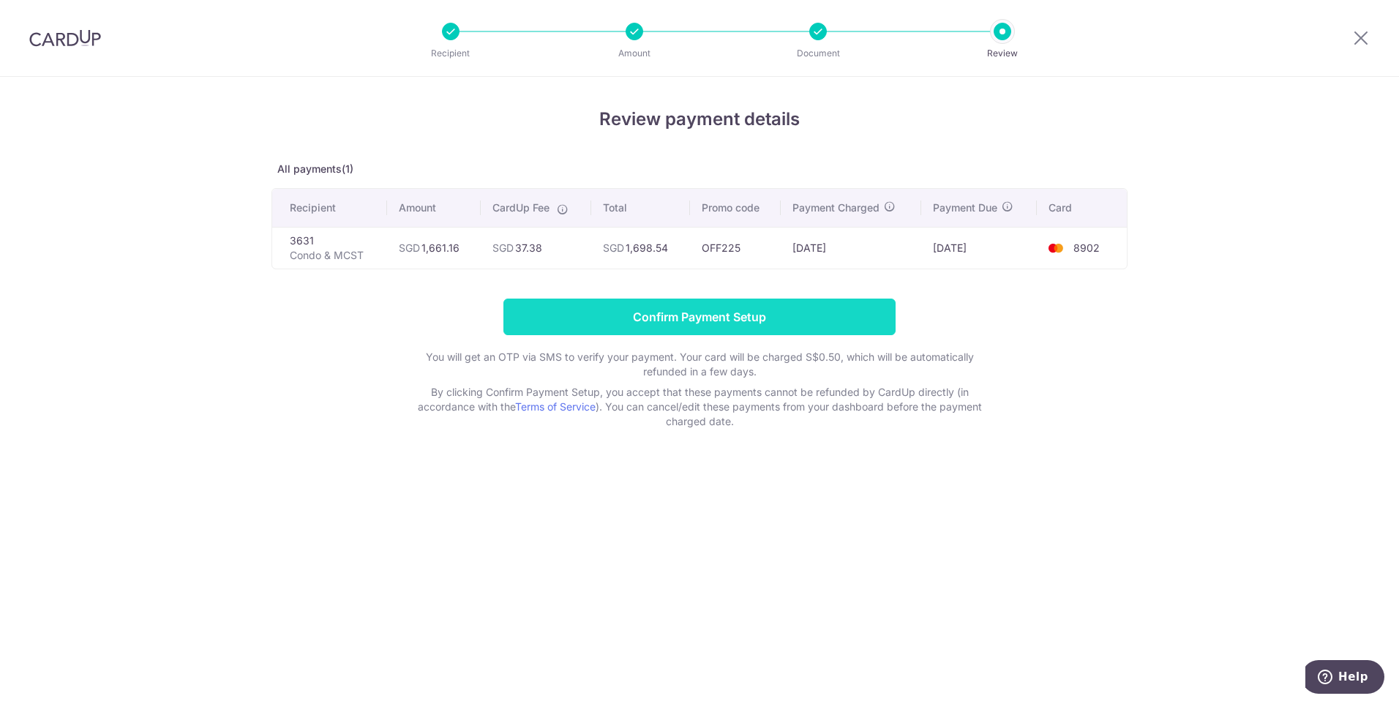
click at [774, 315] on input "Confirm Payment Setup" at bounding box center [699, 316] width 392 height 37
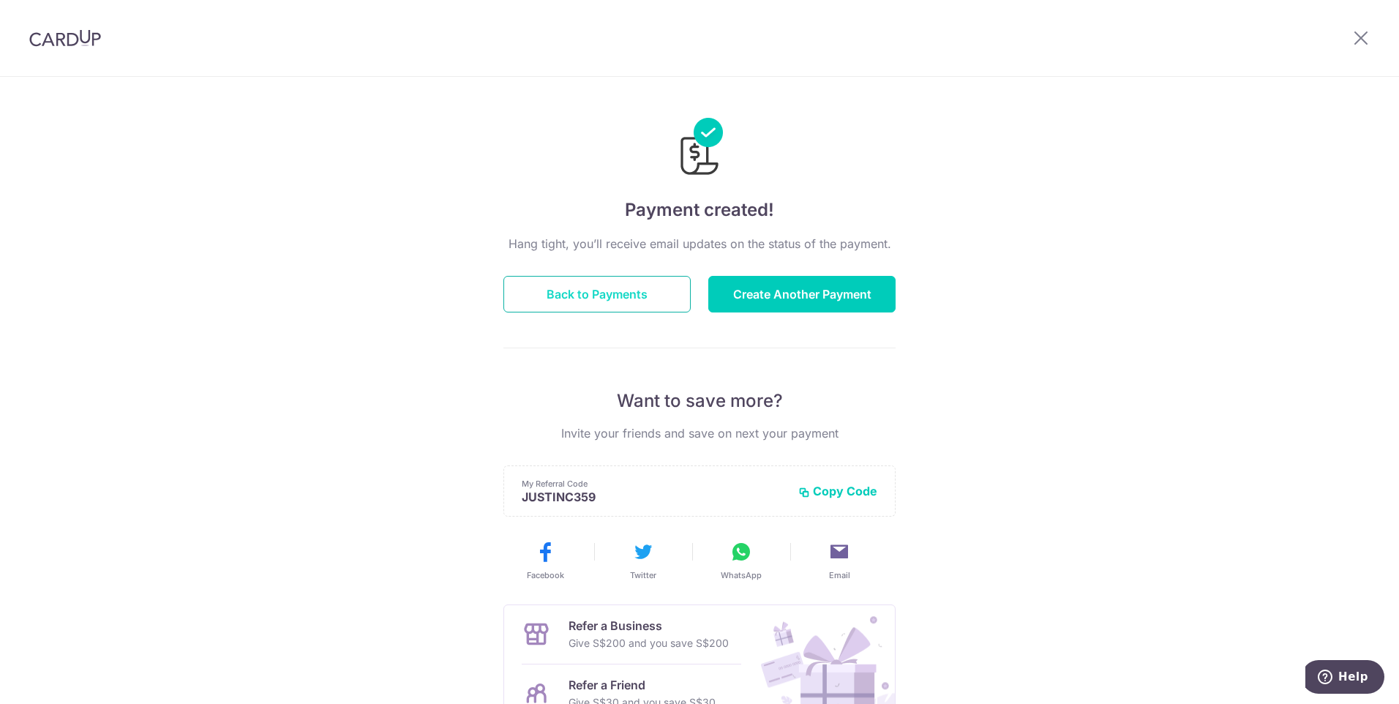
click at [664, 287] on button "Back to Payments" at bounding box center [596, 294] width 187 height 37
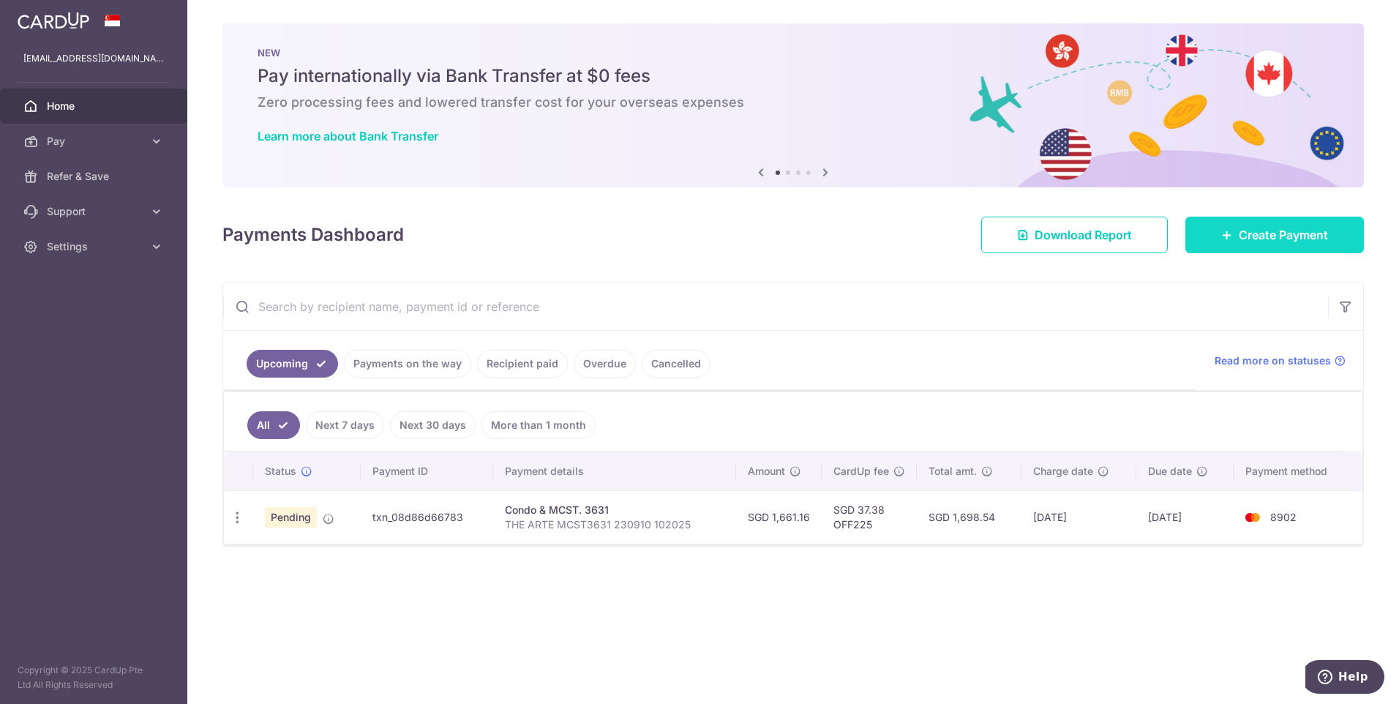
click at [1266, 230] on span "Create Payment" at bounding box center [1282, 235] width 89 height 18
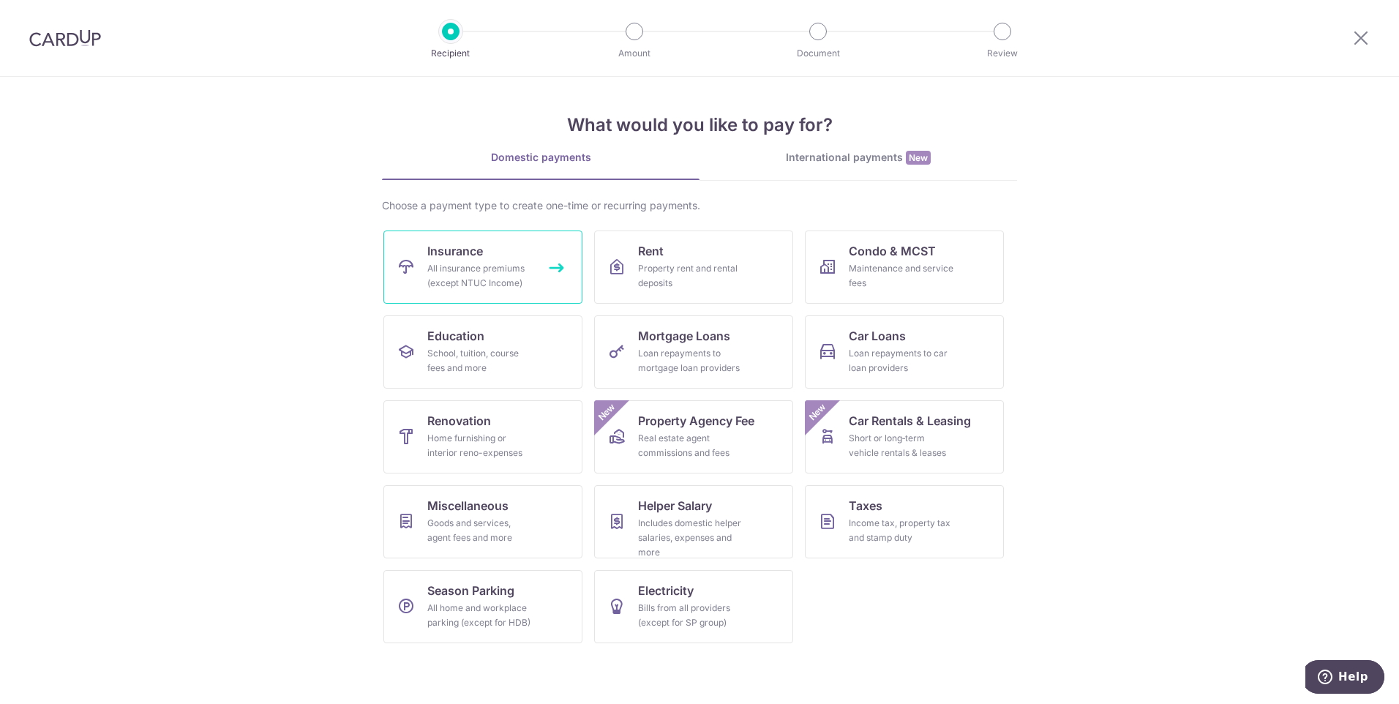
click at [496, 285] on div "All insurance premiums (except NTUC Income)" at bounding box center [479, 275] width 105 height 29
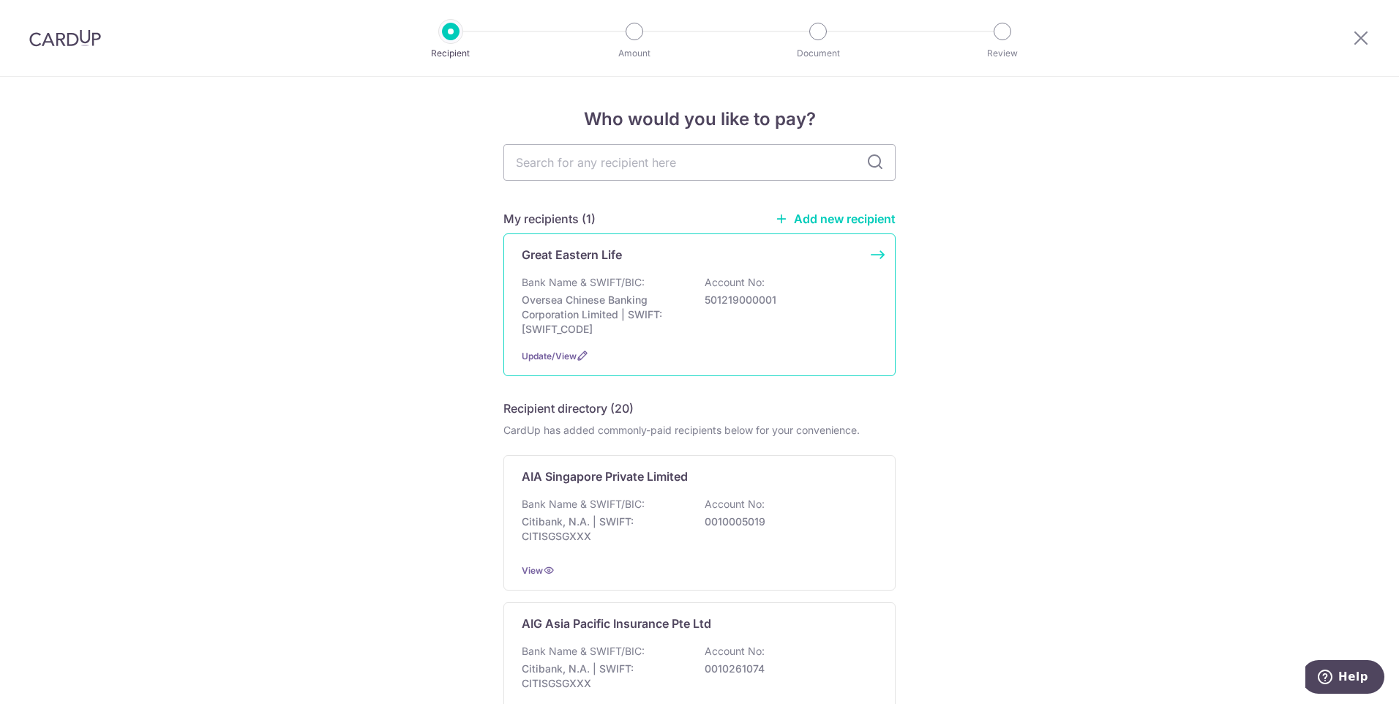
click at [669, 311] on p "Oversea Chinese Banking Corporation Limited | SWIFT: OCBCSGSGXXX" at bounding box center [604, 315] width 164 height 44
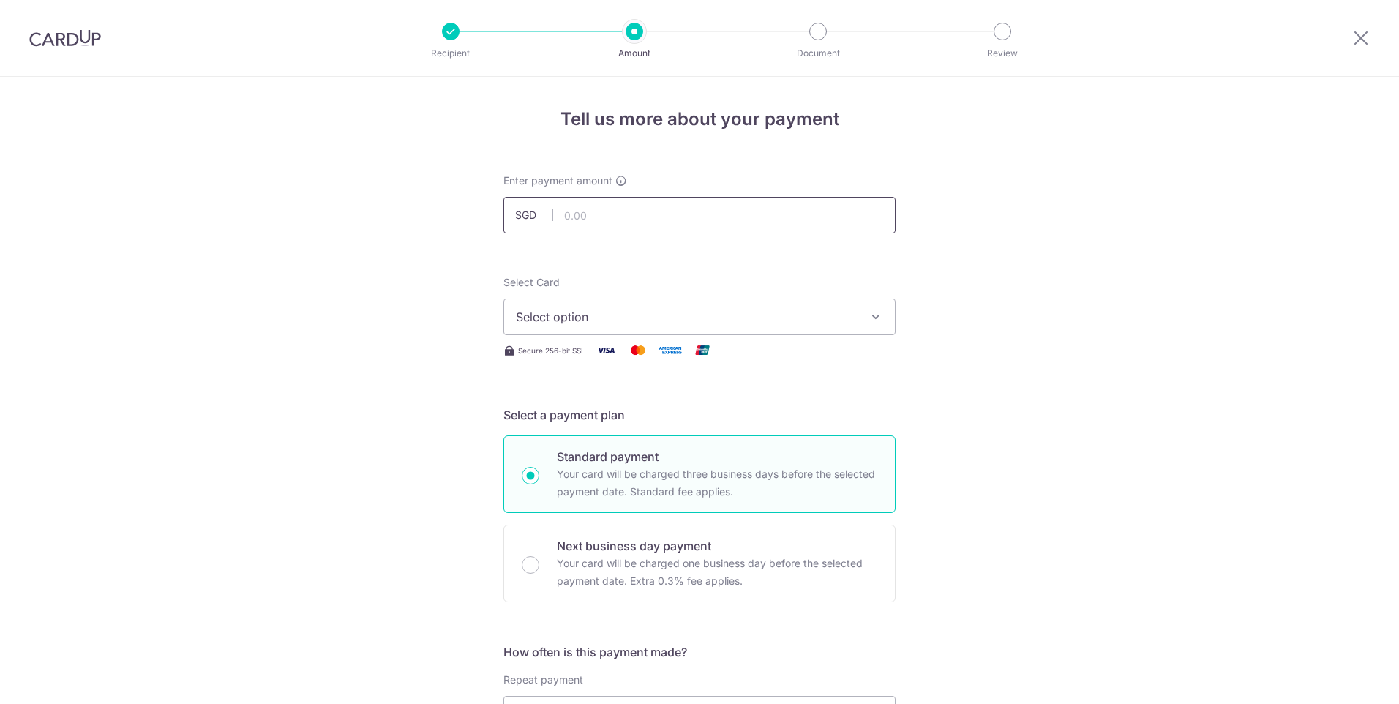
click at [666, 214] on input "text" at bounding box center [699, 215] width 392 height 37
type input "200.00"
click at [721, 325] on span "Select option" at bounding box center [686, 317] width 341 height 18
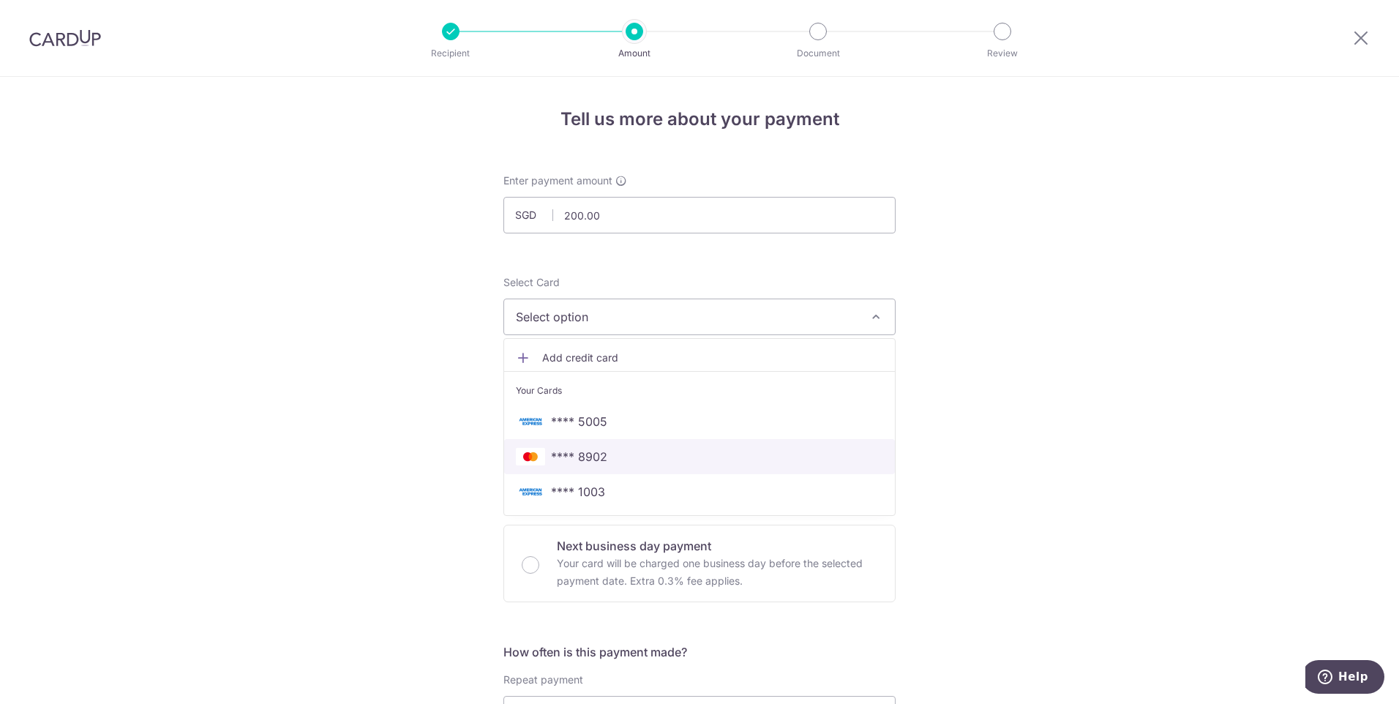
click at [666, 460] on span "**** 8902" at bounding box center [699, 457] width 367 height 18
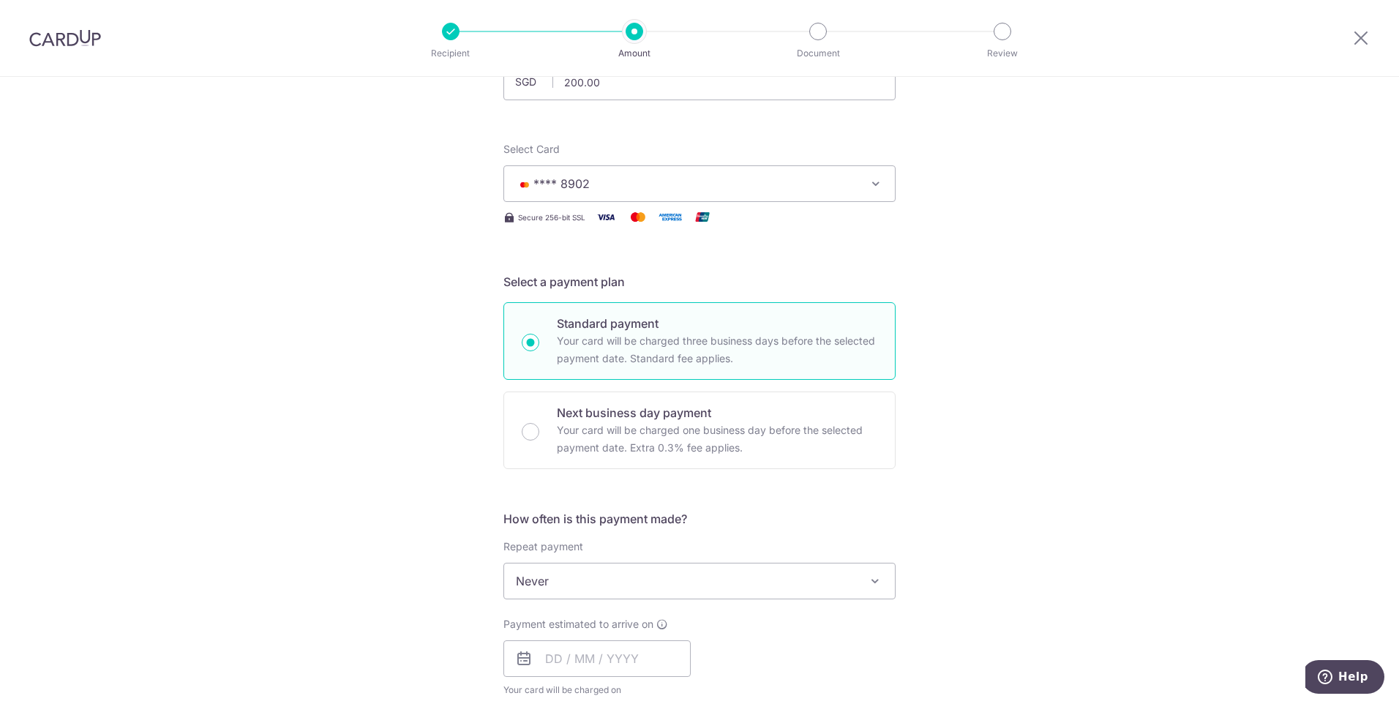
scroll to position [146, 0]
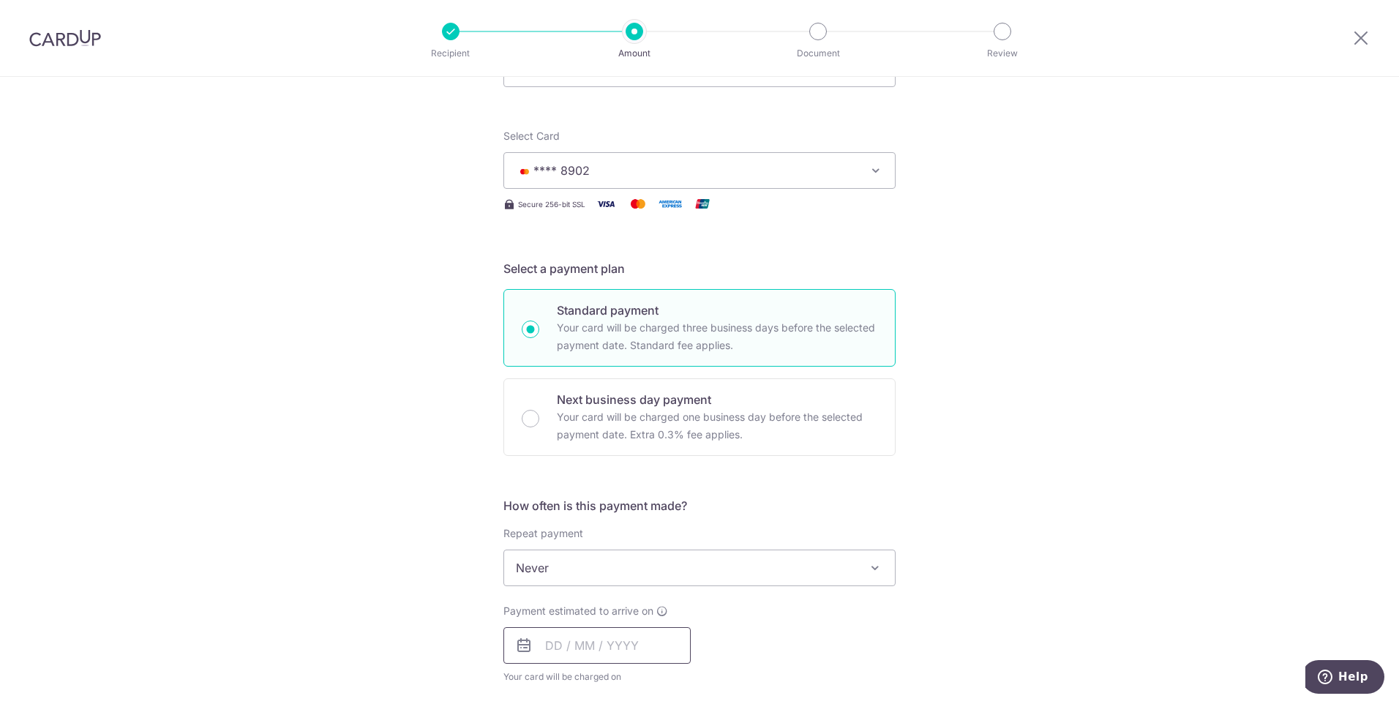
click at [586, 648] on input "text" at bounding box center [596, 645] width 187 height 37
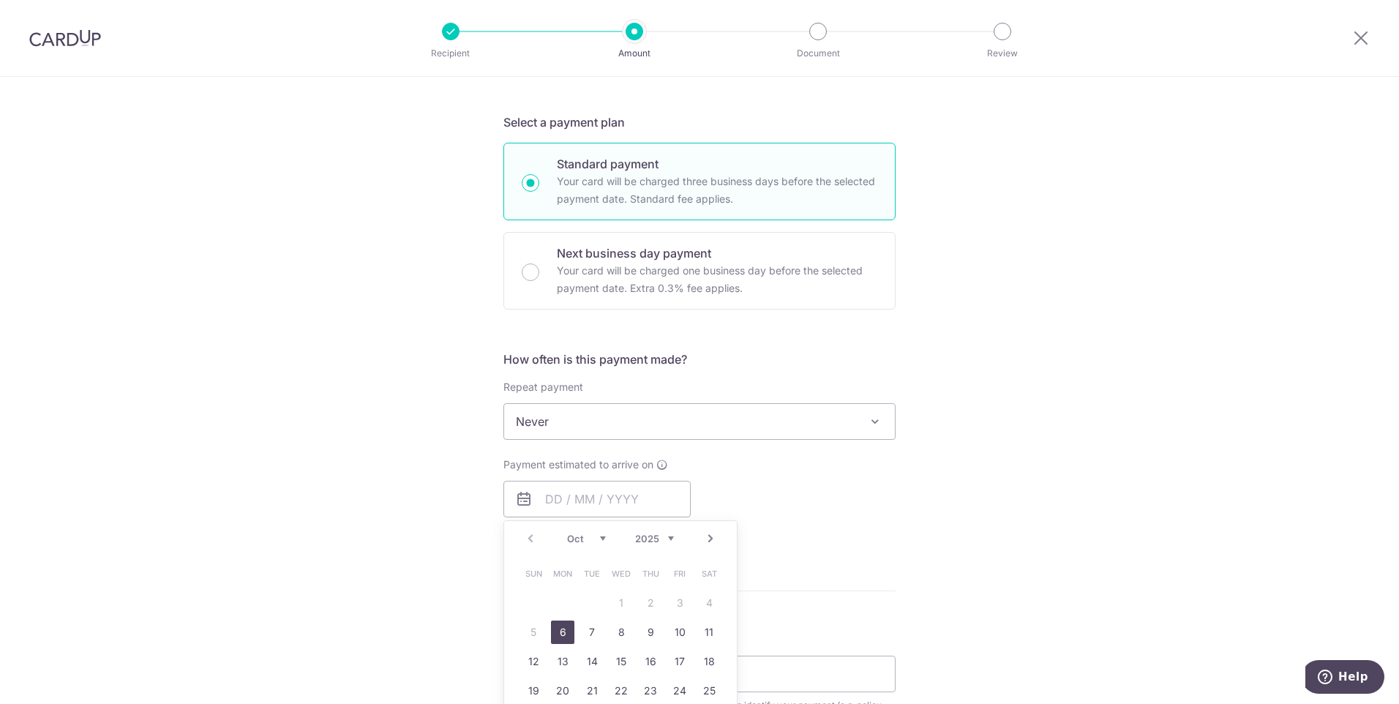
click at [554, 629] on link "6" at bounding box center [562, 631] width 23 height 23
type input "06/10/2025"
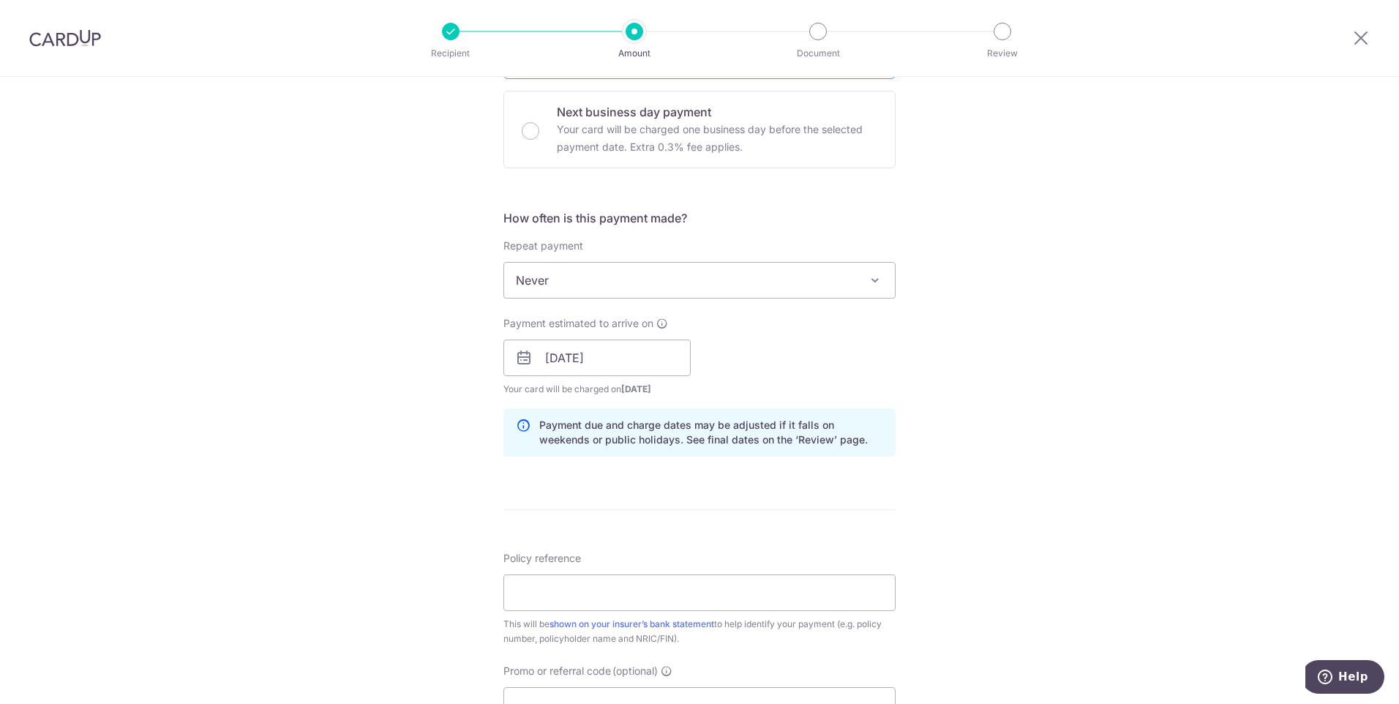
scroll to position [585, 0]
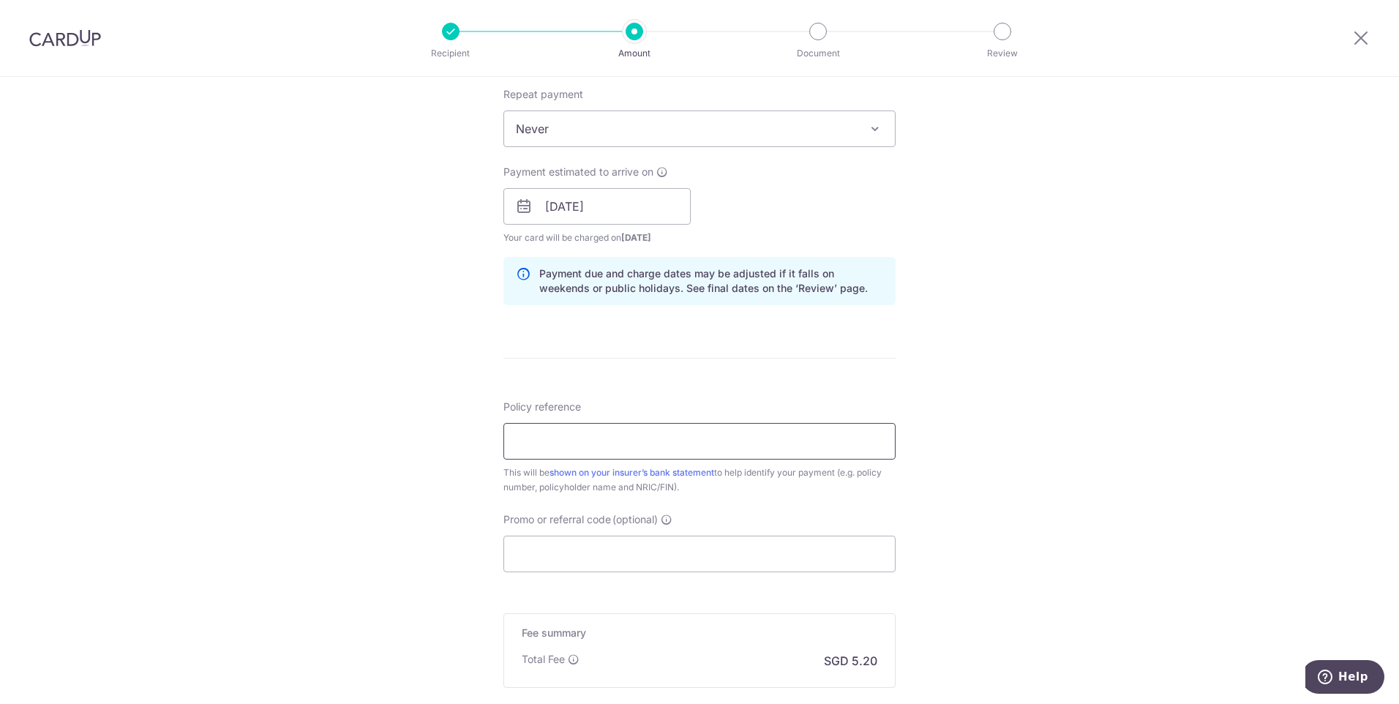
click at [727, 448] on input "Policy reference" at bounding box center [699, 441] width 392 height 37
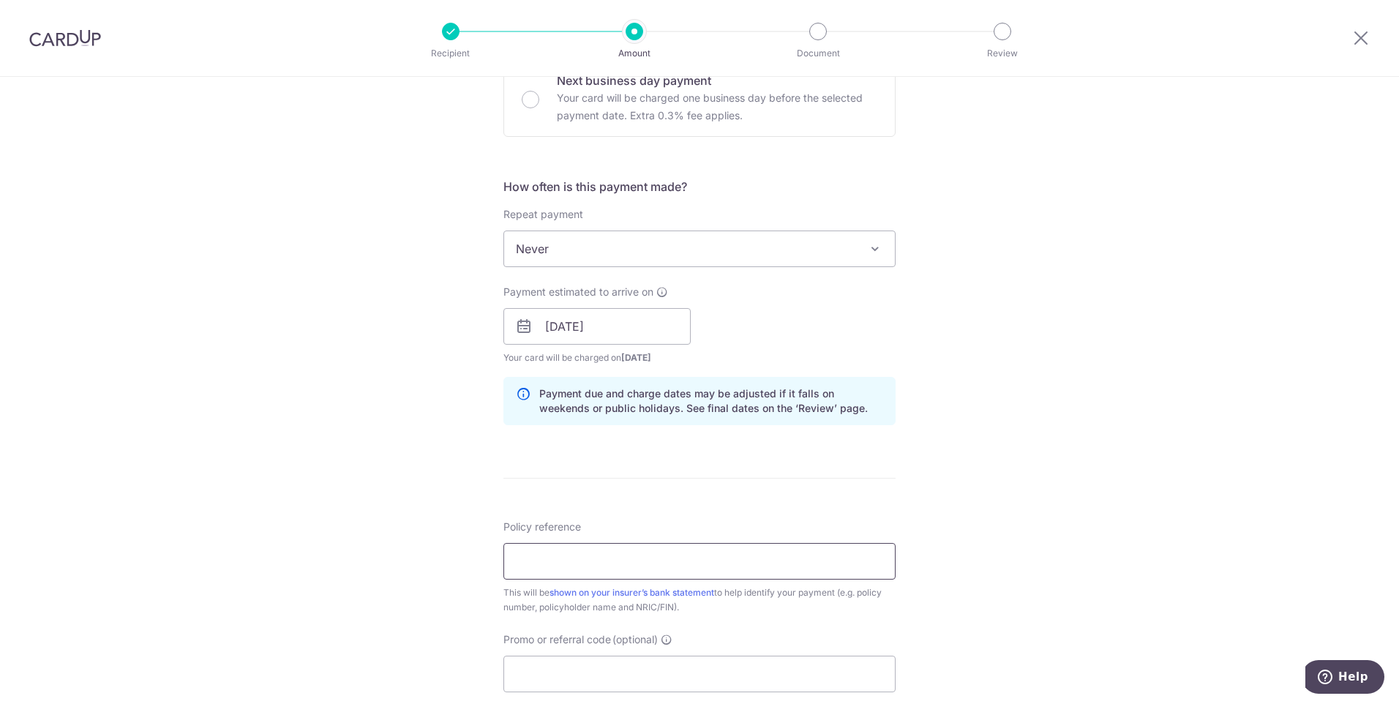
scroll to position [366, 0]
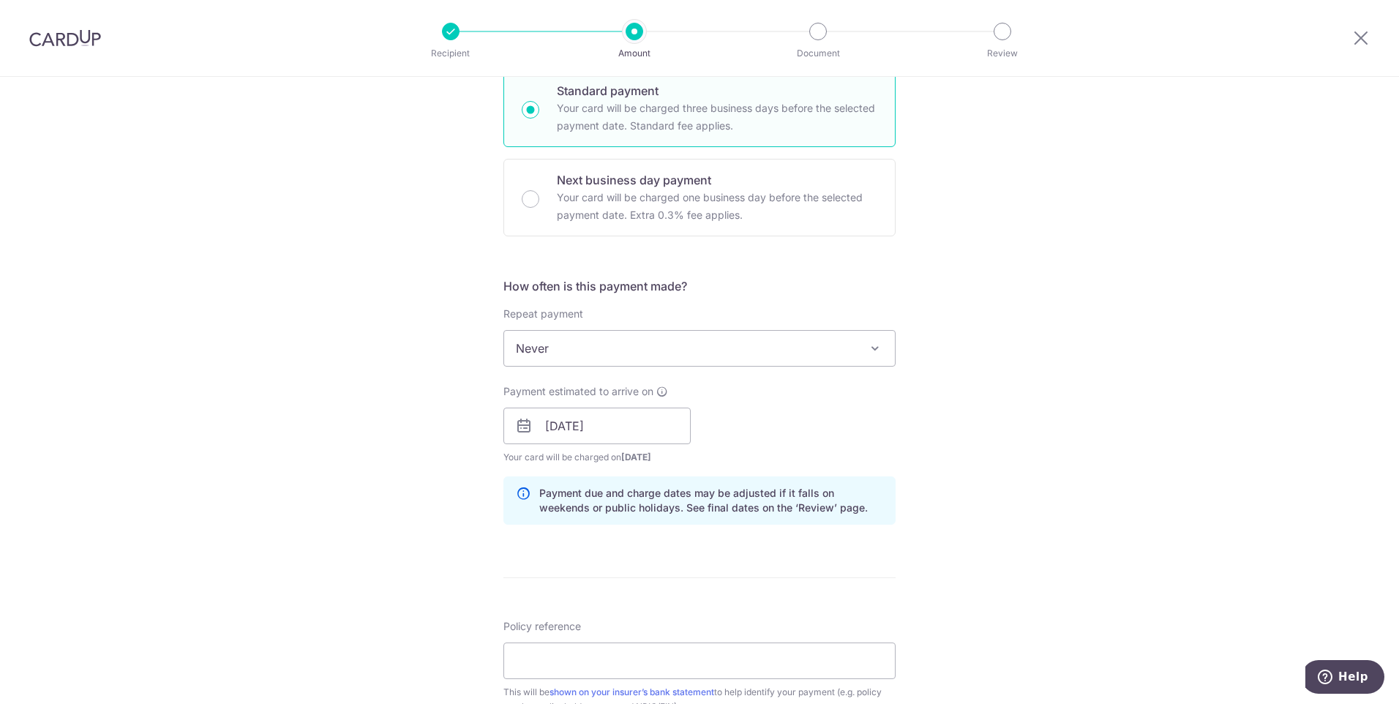
click at [1361, 48] on div at bounding box center [1361, 38] width 76 height 76
click at [1359, 34] on icon at bounding box center [1361, 38] width 18 height 18
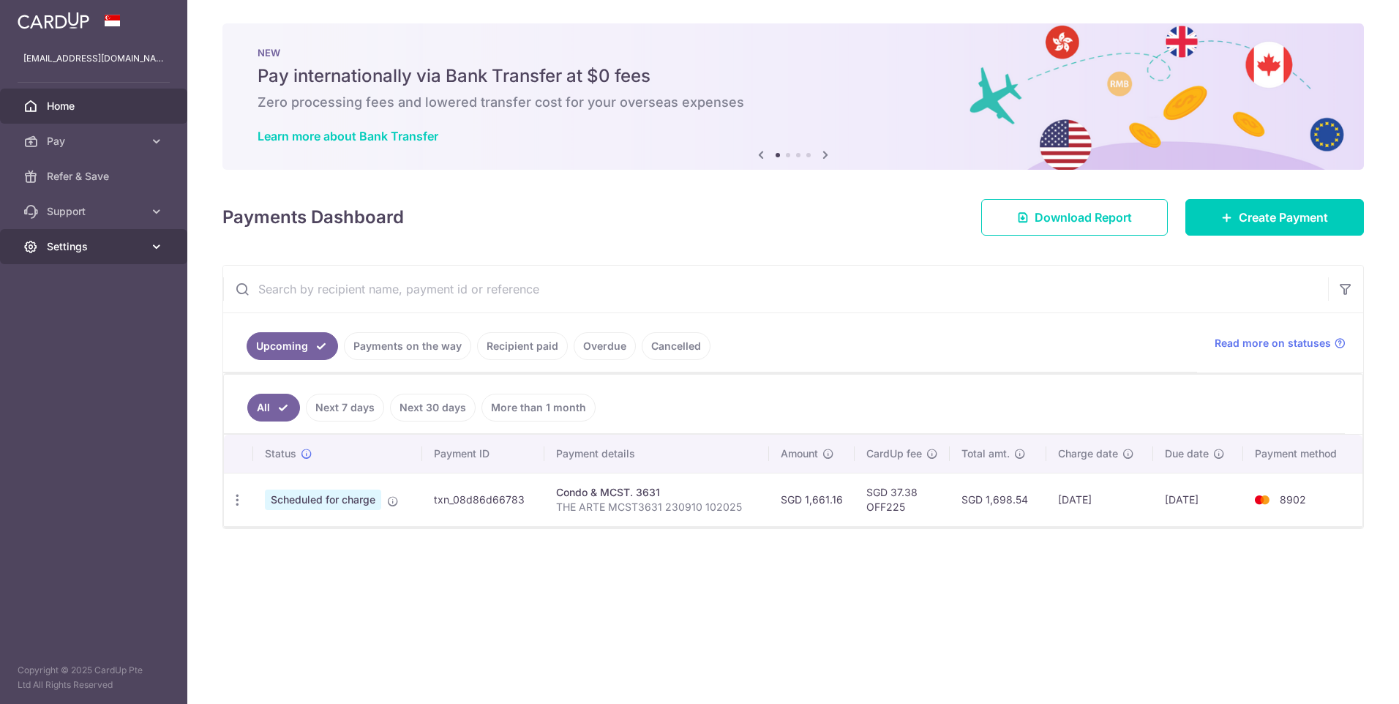
click at [159, 249] on icon at bounding box center [156, 246] width 15 height 15
click at [68, 312] on span "Logout" at bounding box center [95, 316] width 97 height 15
